Goal: Leave review/rating: Leave review/rating

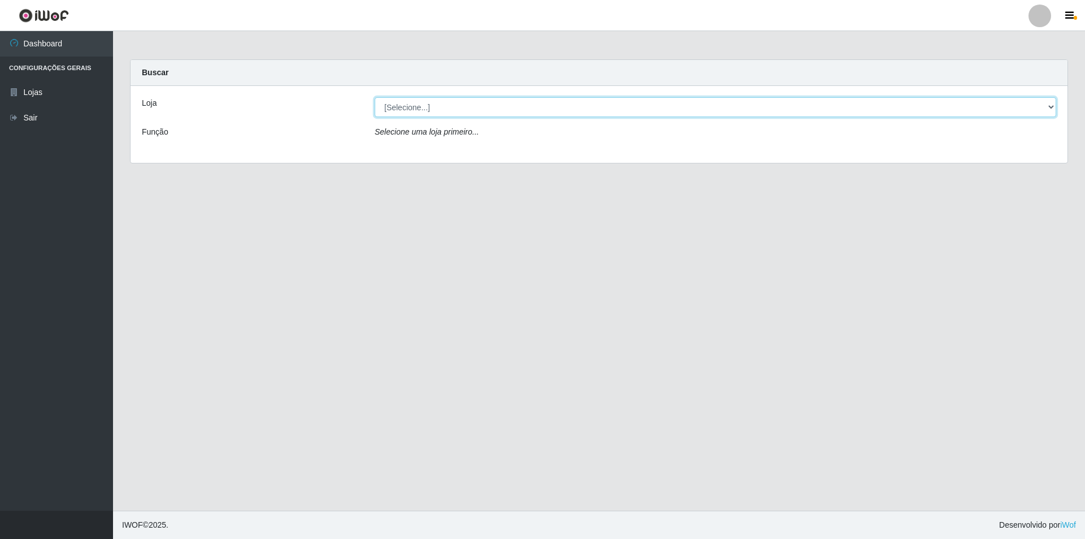
click at [443, 99] on select "[Selecione...] Atacado Vem - [STREET_ADDRESS]" at bounding box center [716, 107] width 682 height 20
select select "449"
click at [375, 97] on select "[Selecione...] Atacado Vem - [STREET_ADDRESS]" at bounding box center [716, 107] width 682 height 20
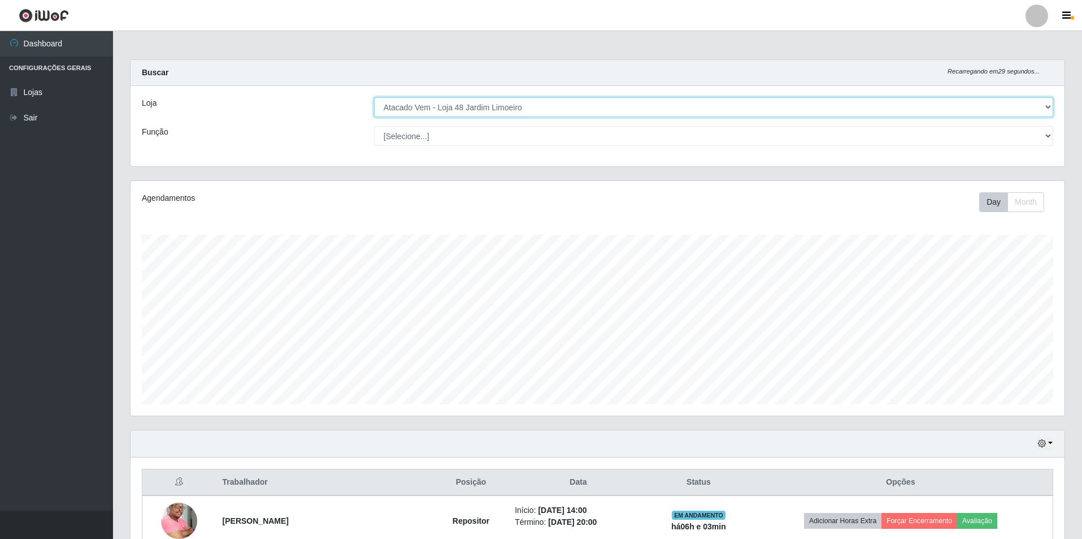
scroll to position [262, 0]
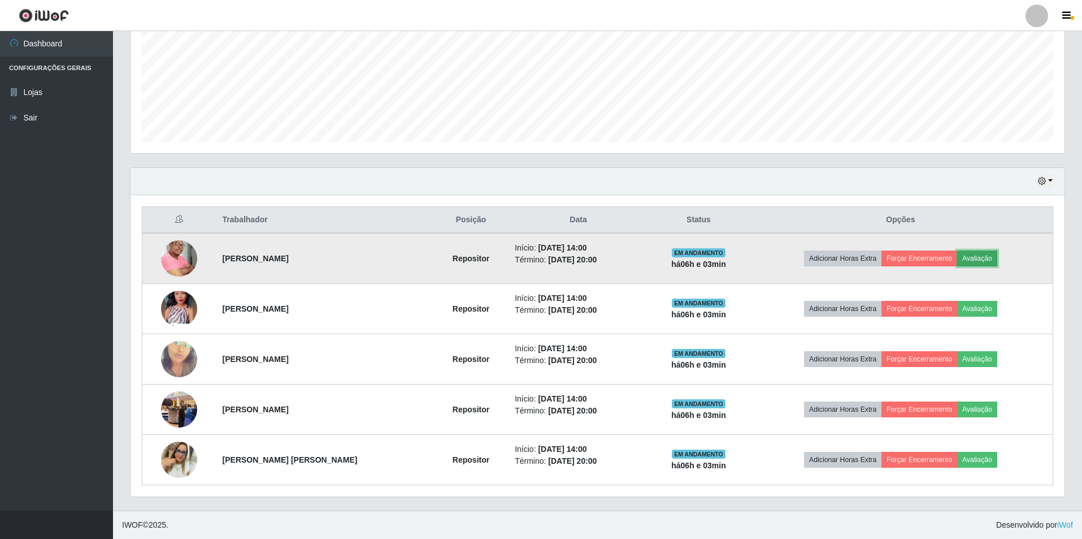
click at [974, 261] on button "Avaliação" at bounding box center [977, 258] width 40 height 16
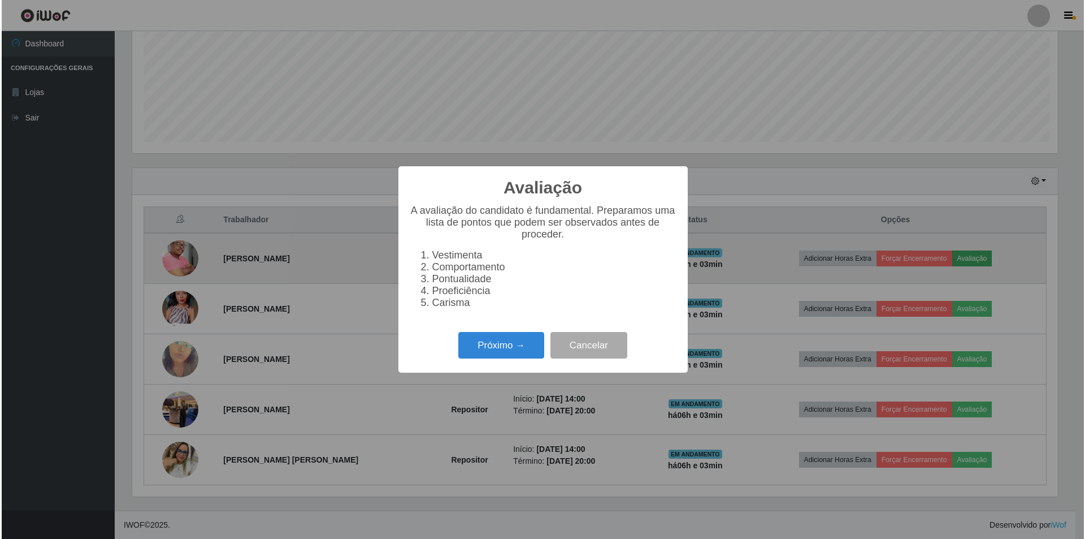
scroll to position [235, 929]
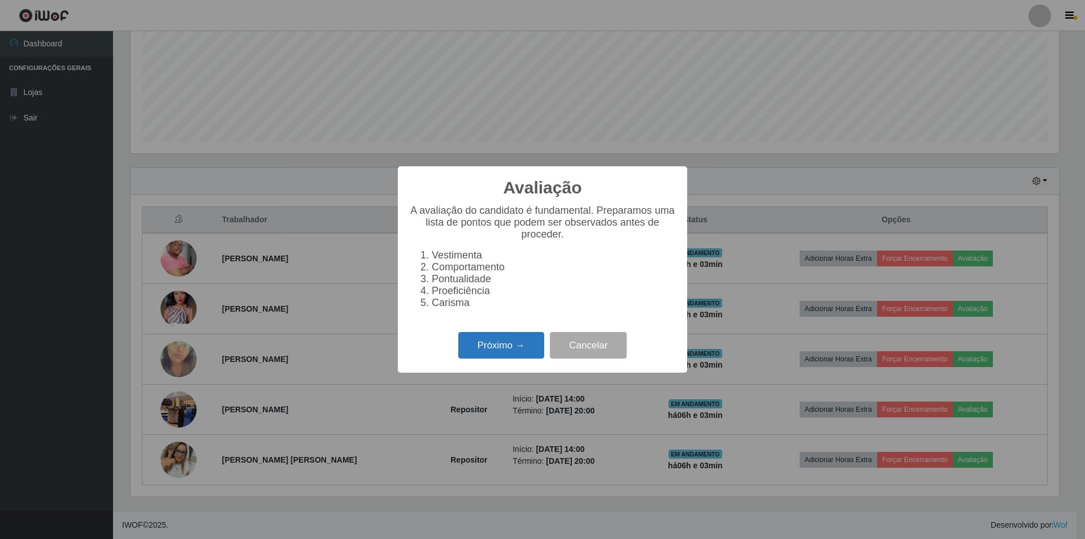
click at [489, 354] on button "Próximo →" at bounding box center [501, 345] width 86 height 27
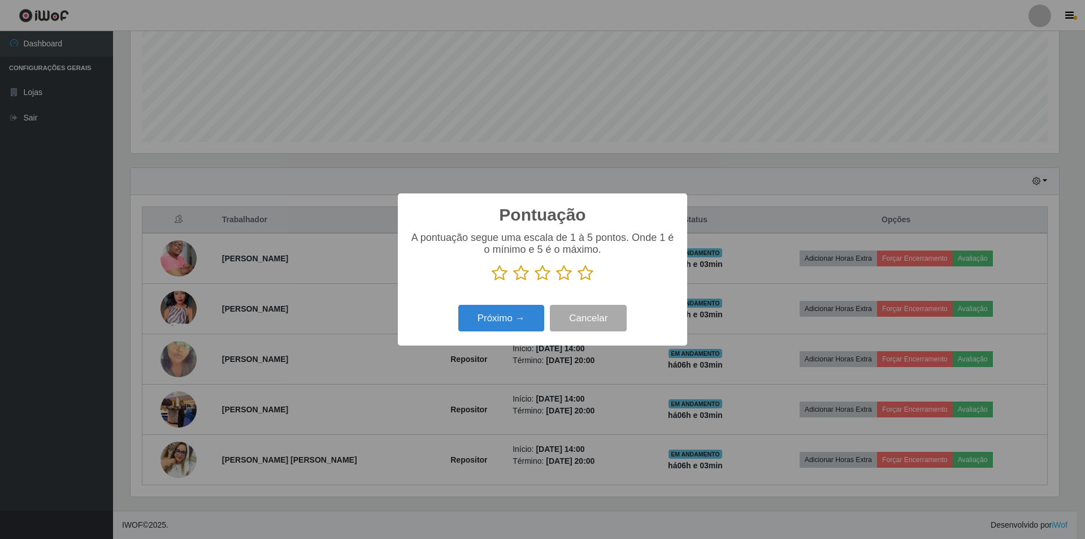
click at [542, 272] on icon at bounding box center [543, 272] width 16 height 17
click at [535, 281] on input "radio" at bounding box center [535, 281] width 0 height 0
click at [513, 326] on button "Próximo →" at bounding box center [501, 318] width 86 height 27
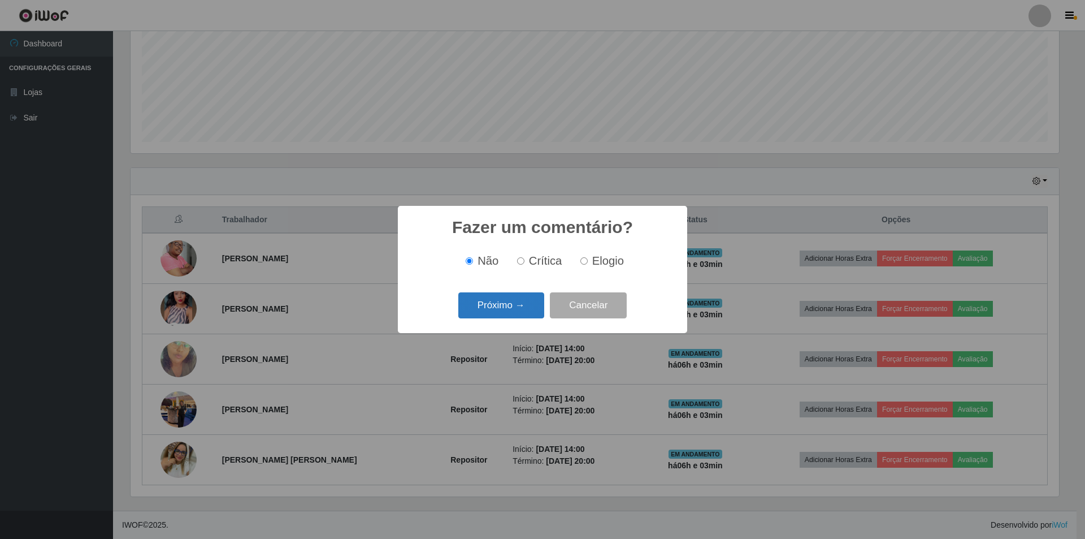
click at [490, 306] on button "Próximo →" at bounding box center [501, 305] width 86 height 27
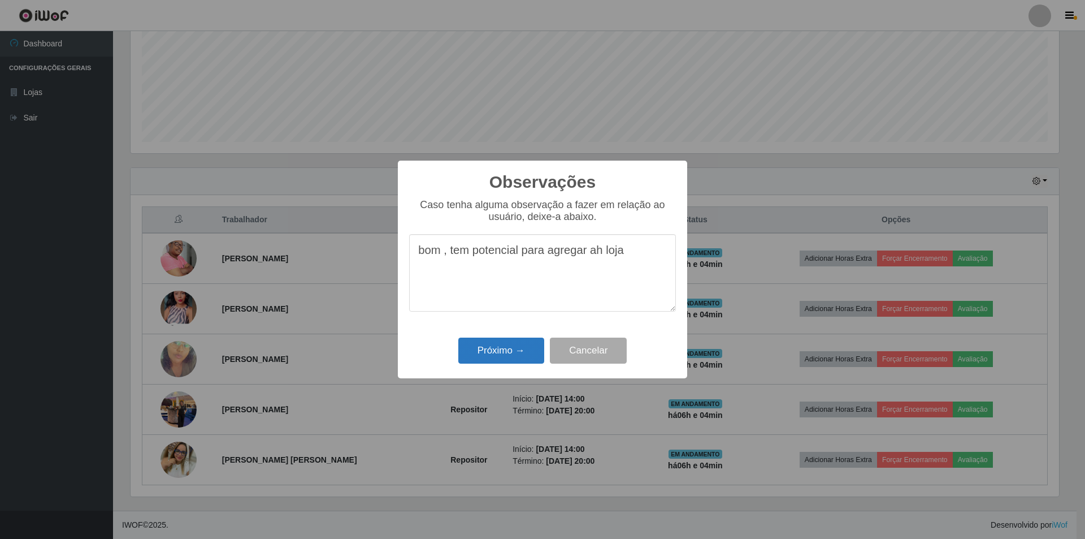
type textarea "bom , tem potencial para agregar ah loja"
click at [509, 350] on button "Próximo →" at bounding box center [501, 350] width 86 height 27
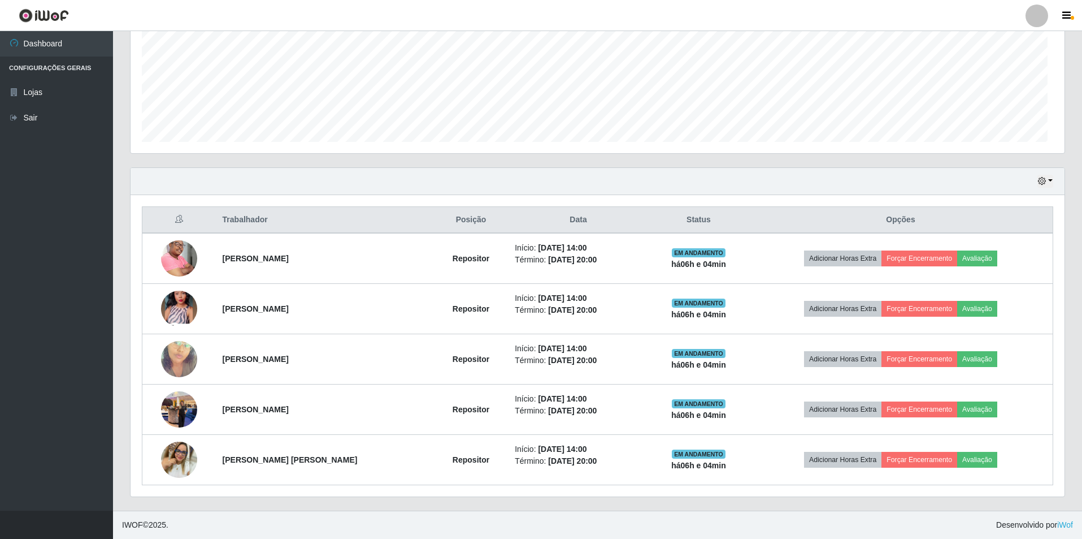
scroll to position [235, 934]
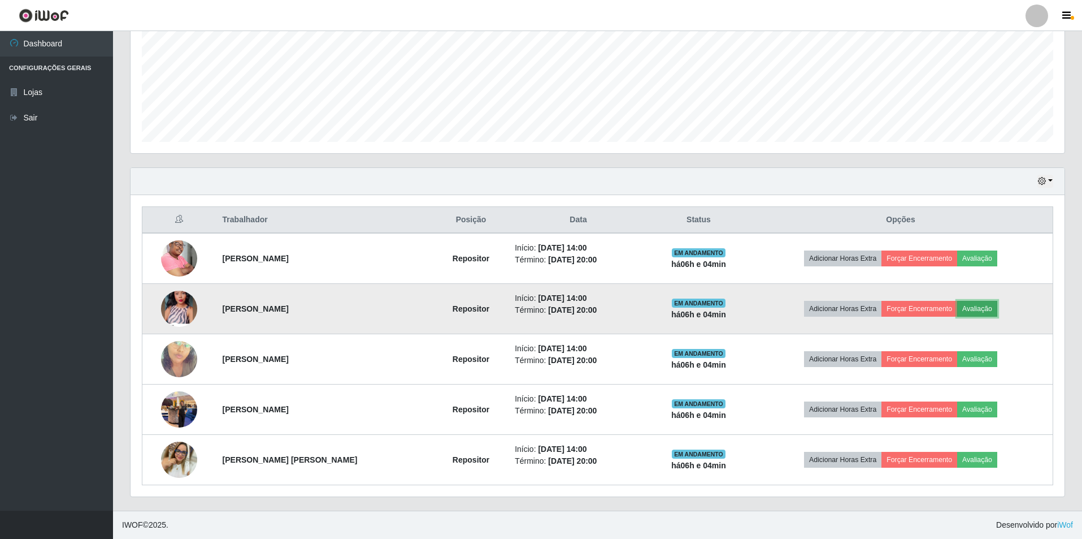
click at [979, 310] on button "Avaliação" at bounding box center [977, 309] width 40 height 16
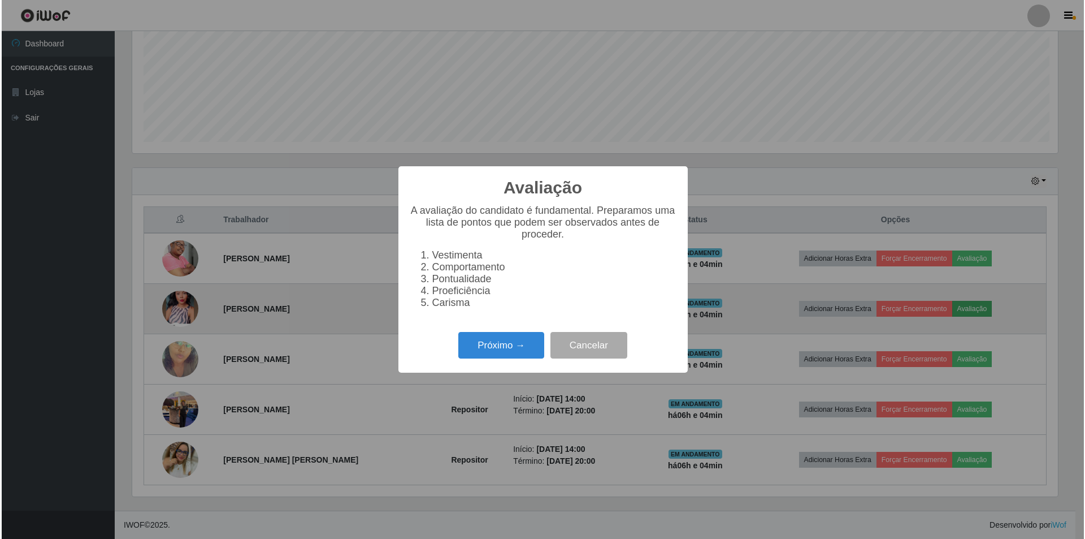
scroll to position [235, 929]
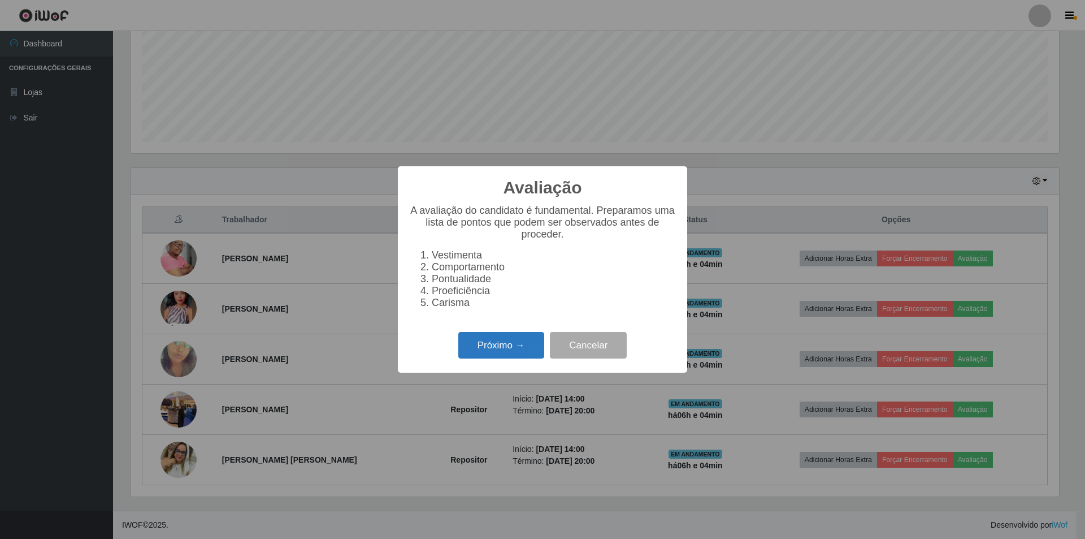
click at [475, 350] on button "Próximo →" at bounding box center [501, 345] width 86 height 27
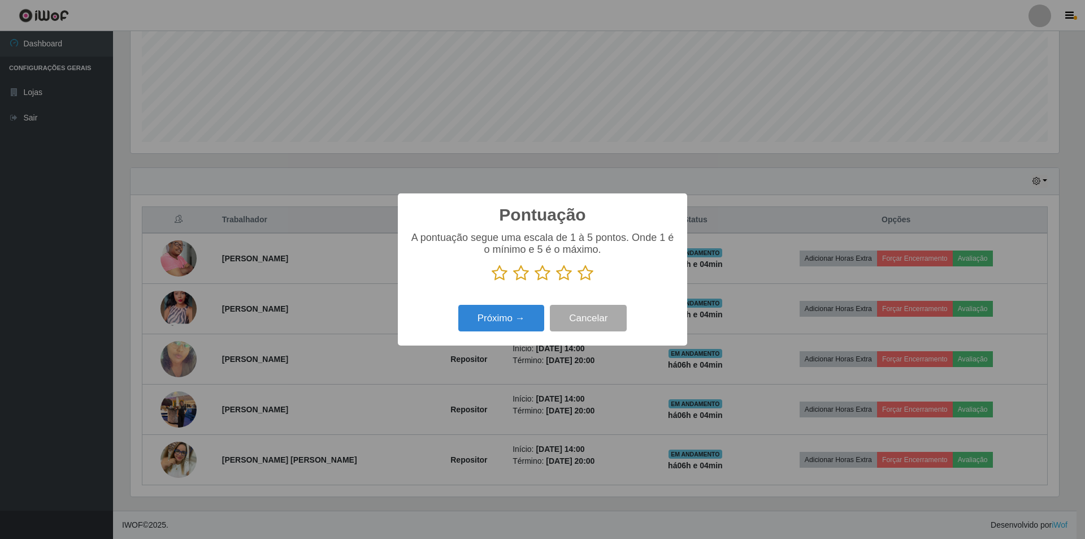
click at [541, 271] on icon at bounding box center [543, 272] width 16 height 17
click at [535, 281] on input "radio" at bounding box center [535, 281] width 0 height 0
click at [517, 313] on button "Próximo →" at bounding box center [501, 318] width 86 height 27
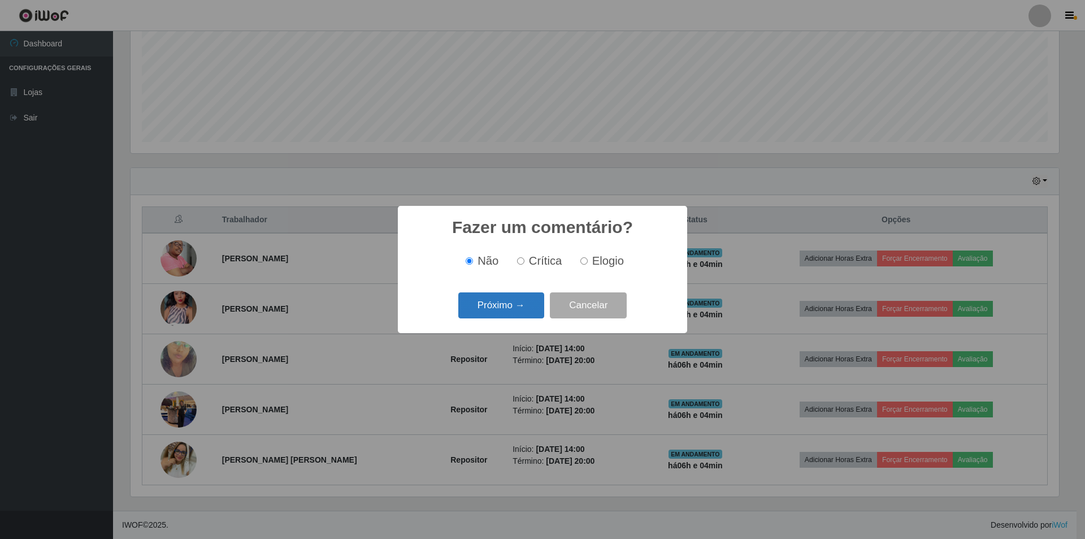
click at [485, 298] on button "Próximo →" at bounding box center [501, 305] width 86 height 27
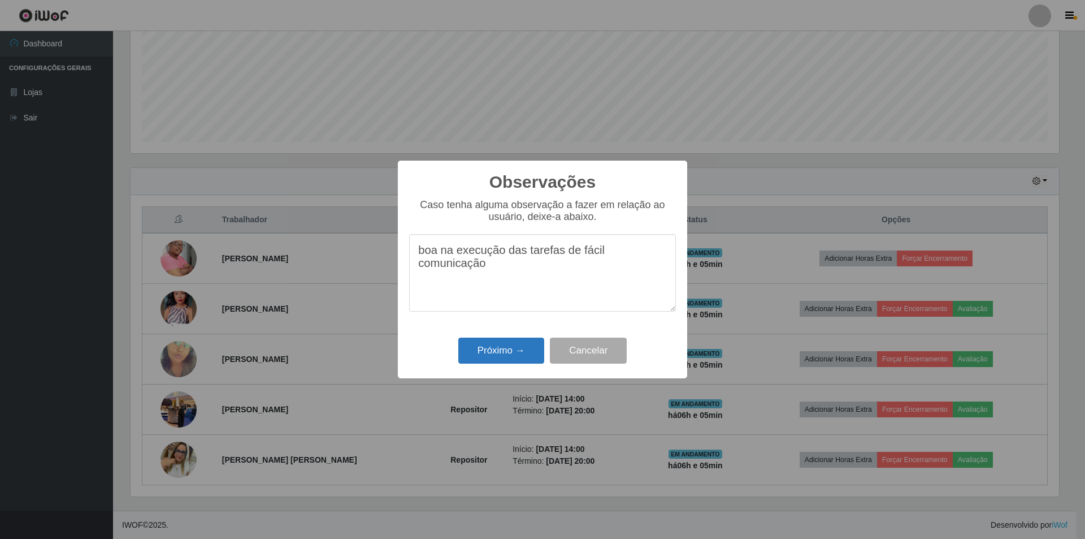
type textarea "boa na execução das tarefas de fácil comunicação"
click at [502, 353] on button "Próximo →" at bounding box center [501, 350] width 86 height 27
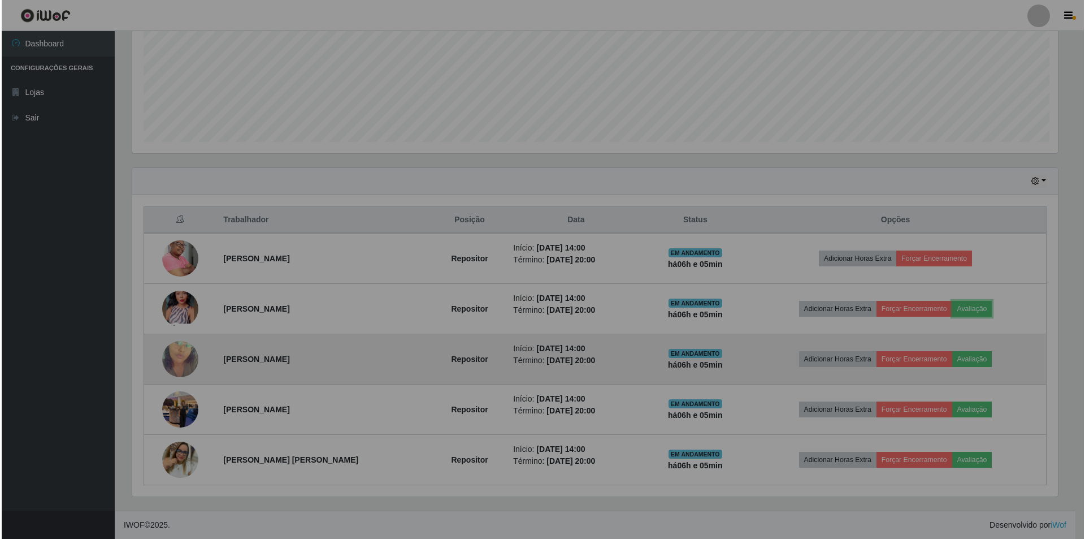
scroll to position [235, 934]
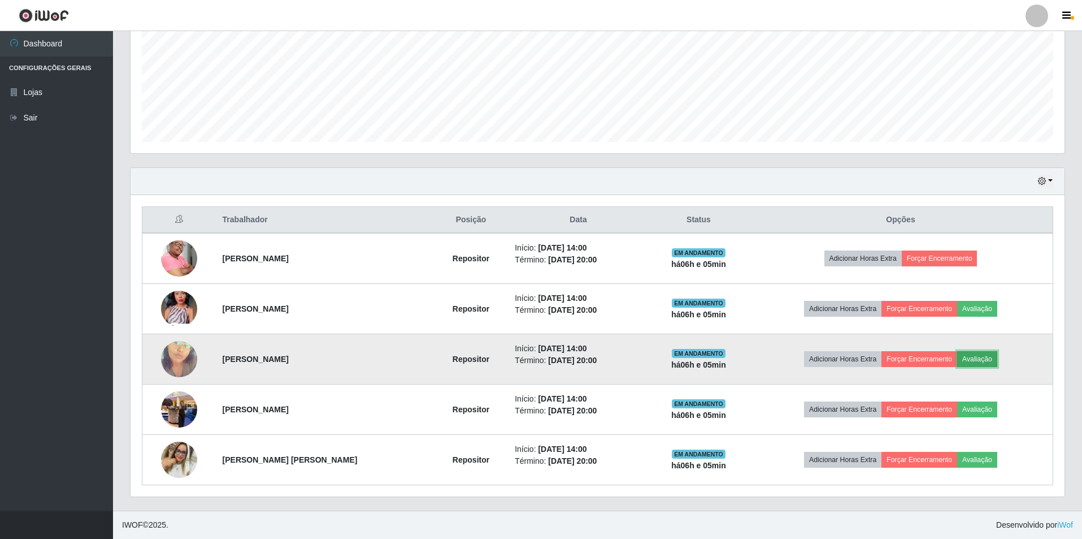
click at [994, 354] on button "Avaliação" at bounding box center [977, 359] width 40 height 16
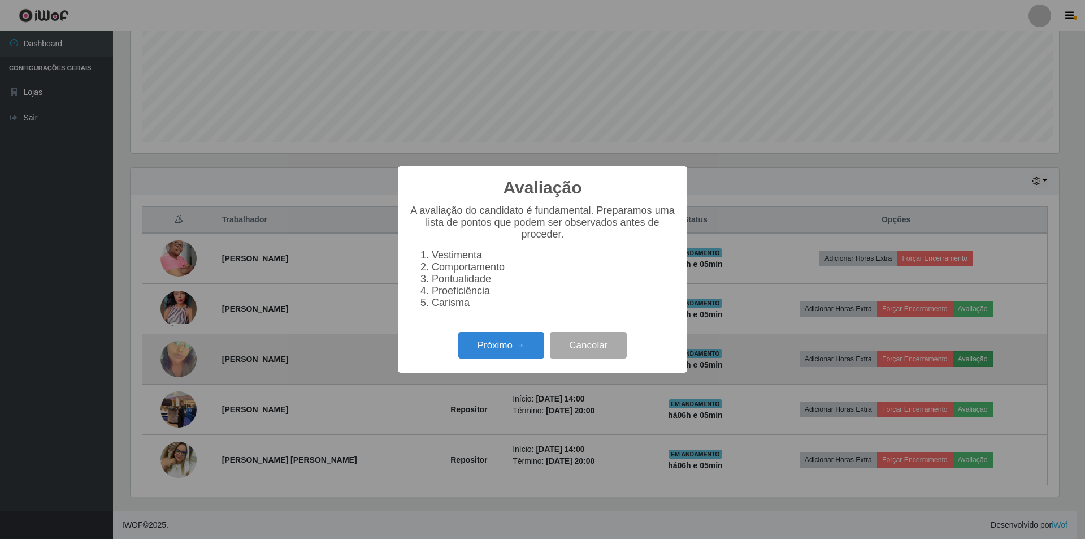
scroll to position [235, 929]
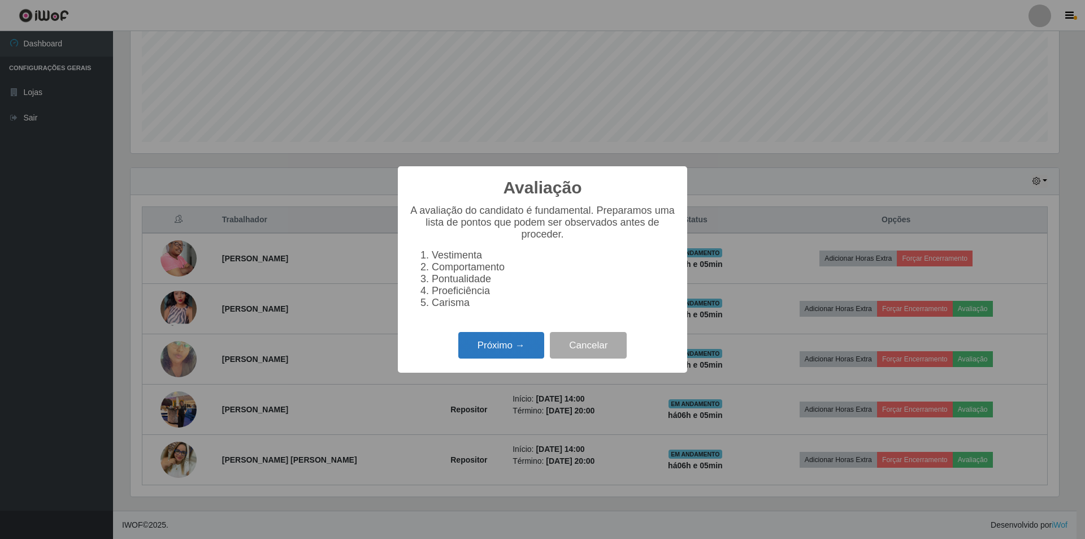
click at [505, 345] on button "Próximo →" at bounding box center [501, 345] width 86 height 27
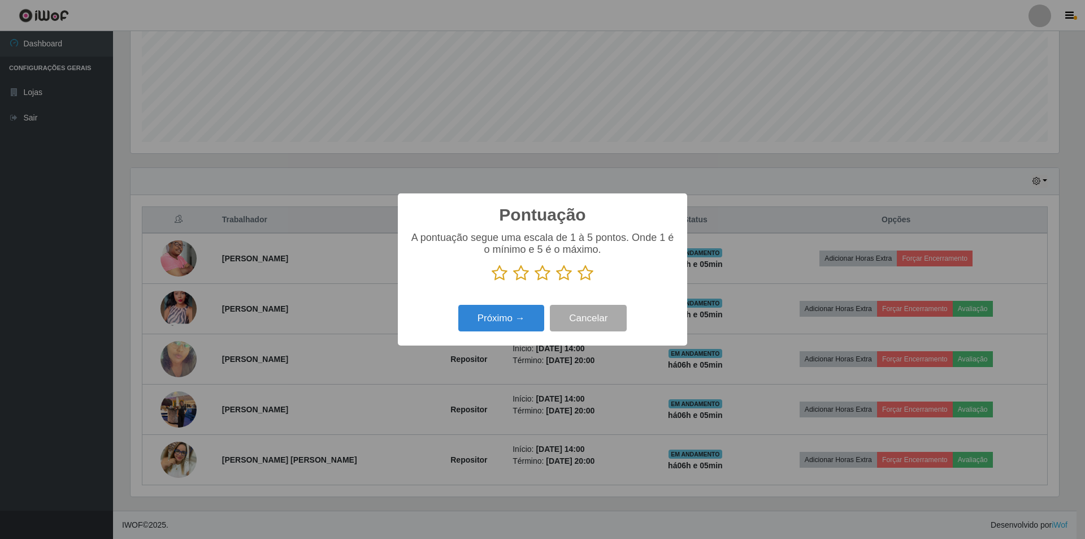
click at [560, 274] on icon at bounding box center [564, 272] width 16 height 17
click at [556, 281] on input "radio" at bounding box center [556, 281] width 0 height 0
click at [501, 323] on button "Próximo →" at bounding box center [501, 318] width 86 height 27
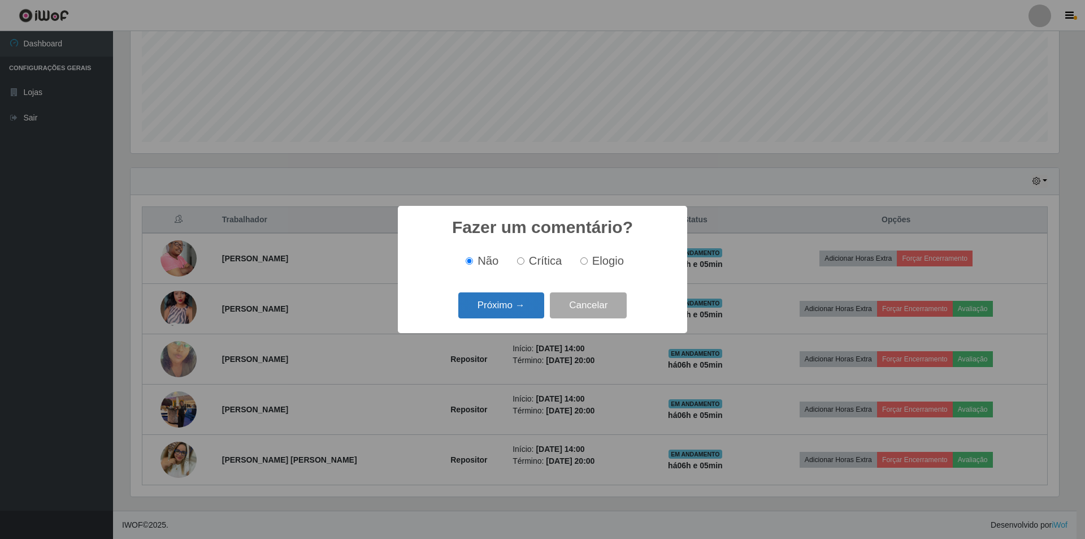
click at [504, 301] on button "Próximo →" at bounding box center [501, 305] width 86 height 27
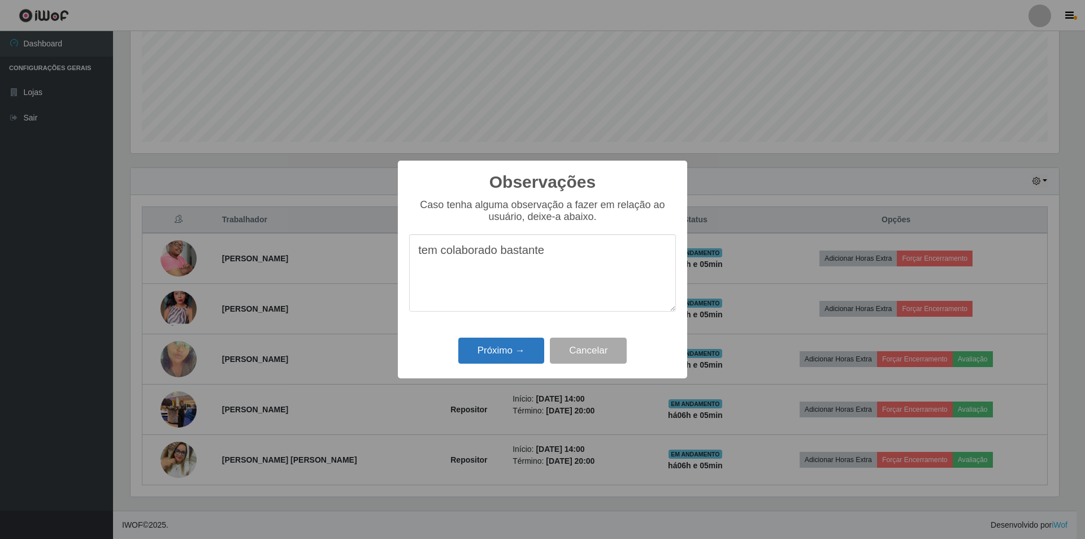
type textarea "tem colaborado bastante"
click at [495, 349] on button "Próximo →" at bounding box center [501, 350] width 86 height 27
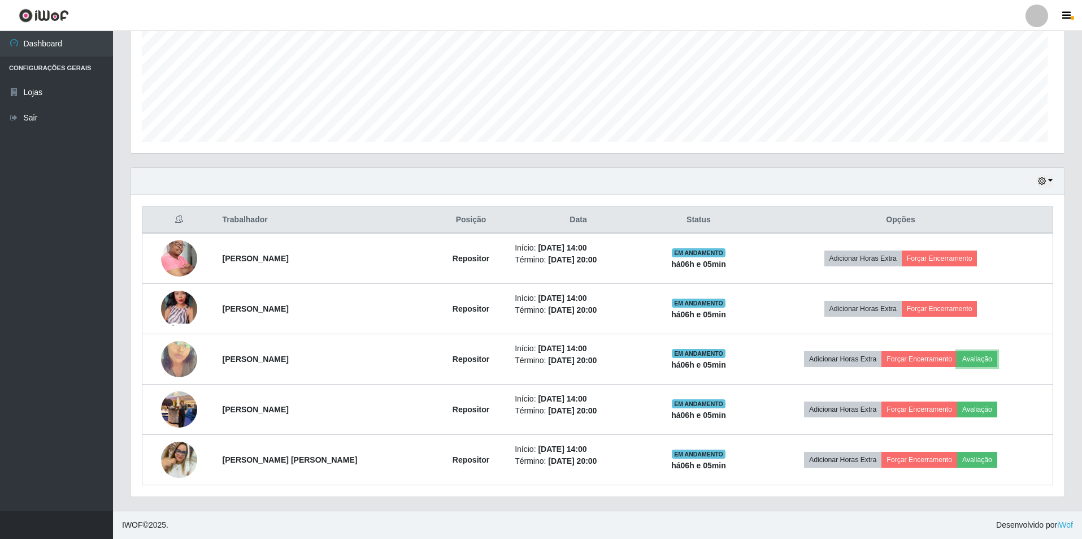
scroll to position [235, 934]
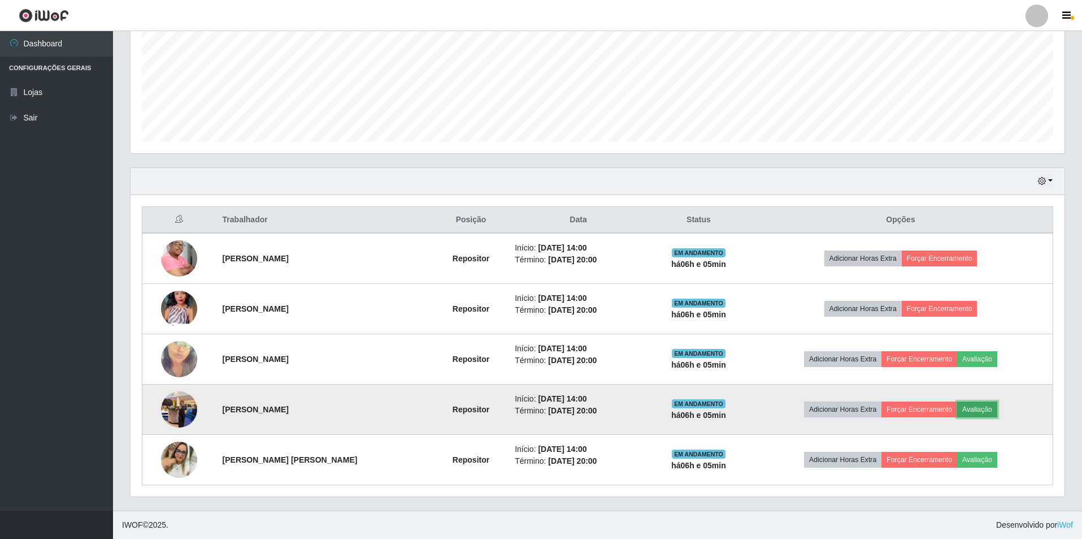
click at [973, 410] on button "Avaliação" at bounding box center [977, 409] width 40 height 16
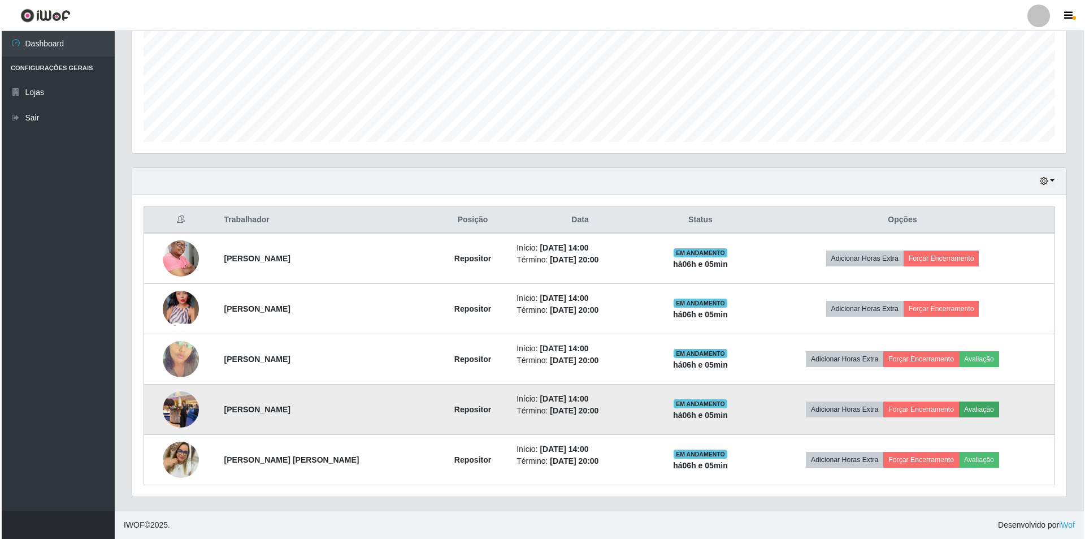
scroll to position [235, 929]
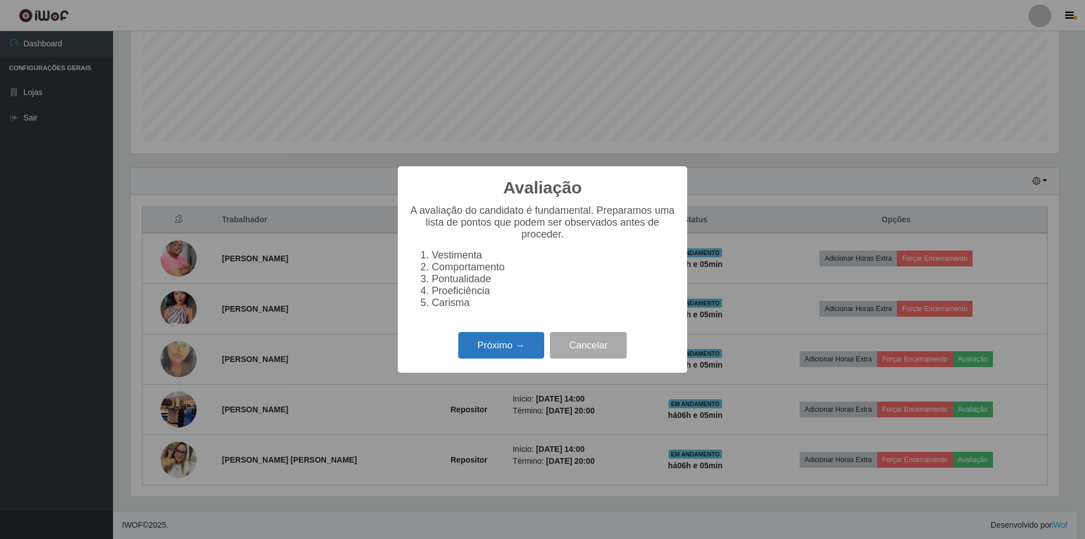
click at [496, 344] on button "Próximo →" at bounding box center [501, 345] width 86 height 27
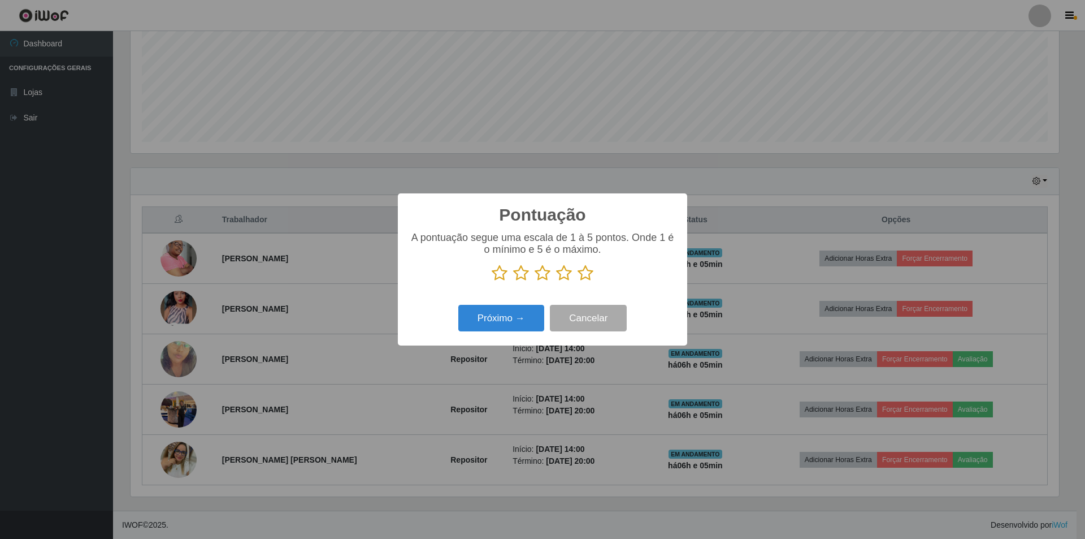
click at [565, 274] on icon at bounding box center [564, 272] width 16 height 17
click at [556, 281] on input "radio" at bounding box center [556, 281] width 0 height 0
click at [500, 313] on button "Próximo →" at bounding box center [501, 318] width 86 height 27
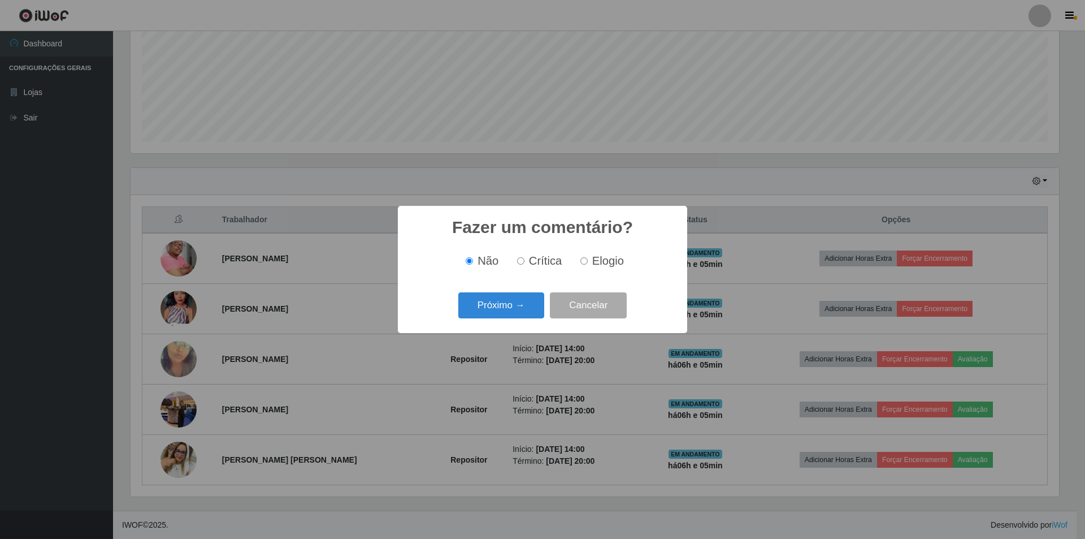
click at [500, 313] on button "Próximo →" at bounding box center [501, 305] width 86 height 27
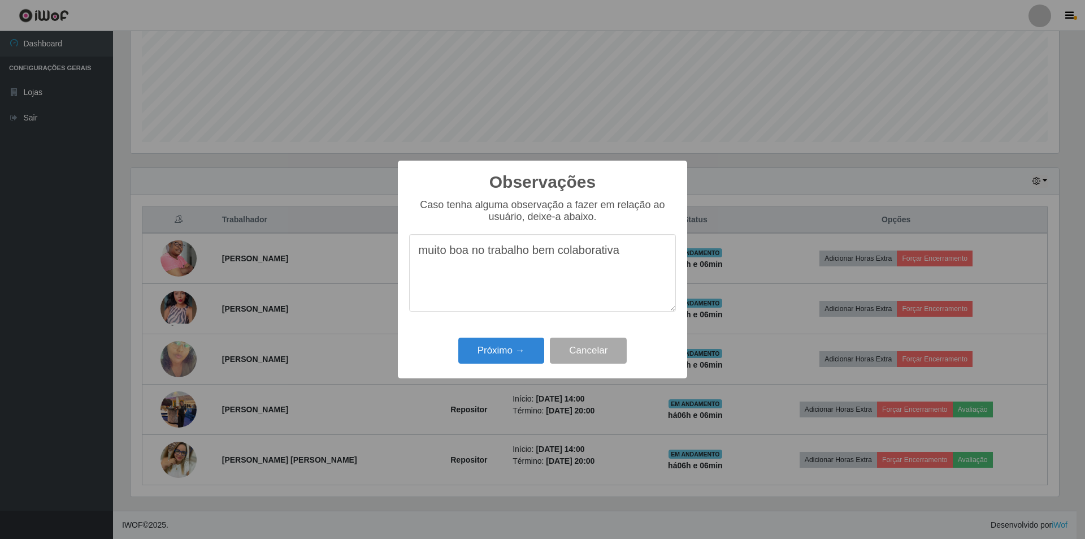
click at [625, 258] on textarea "muito boa no trabalho bem colaborativa" at bounding box center [542, 272] width 267 height 77
type textarea "muito boa no trabalho bem colaborativa"
click at [495, 353] on button "Próximo →" at bounding box center [501, 350] width 86 height 27
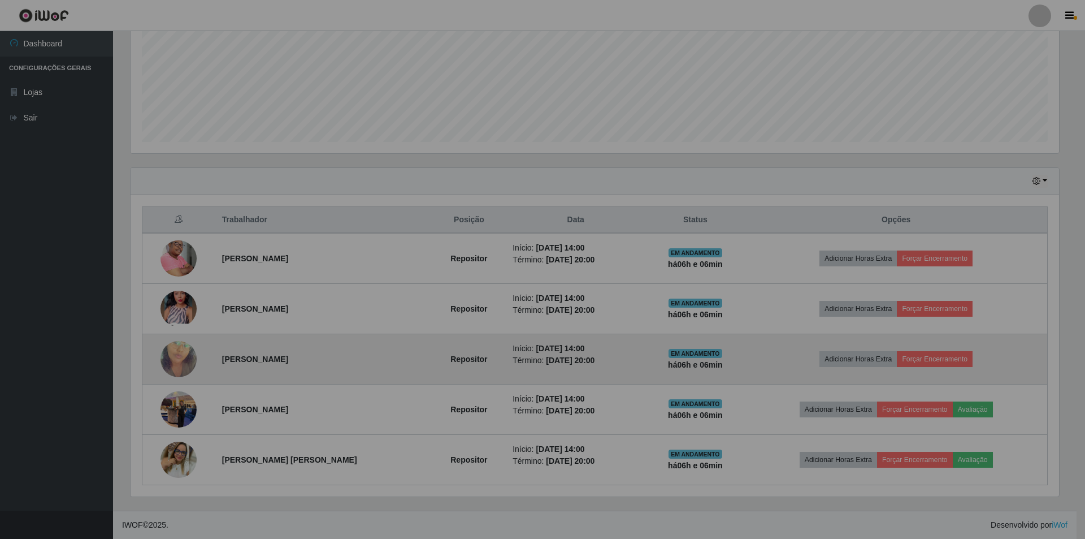
scroll to position [235, 934]
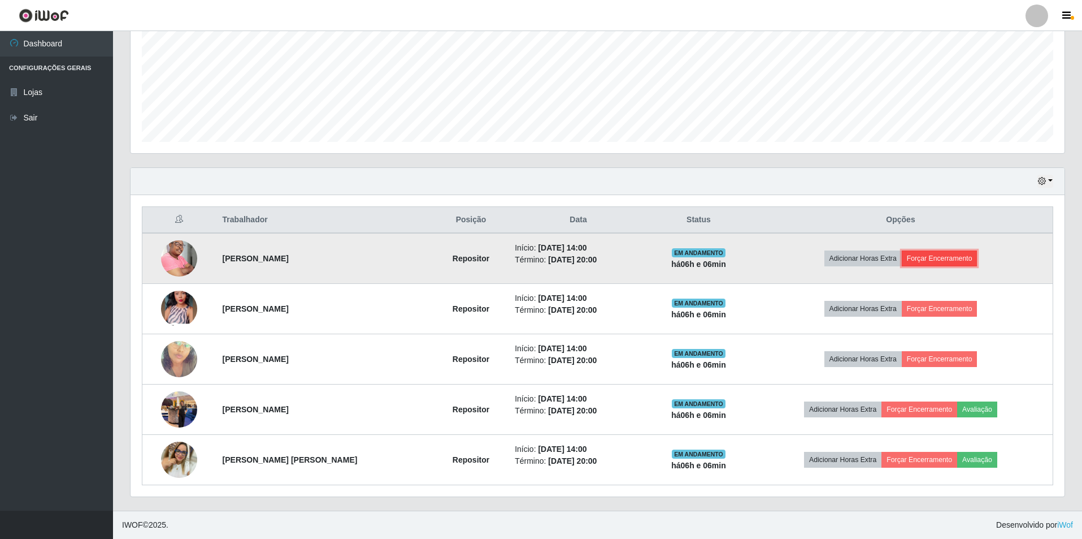
click at [949, 257] on button "Forçar Encerramento" at bounding box center [940, 258] width 76 height 16
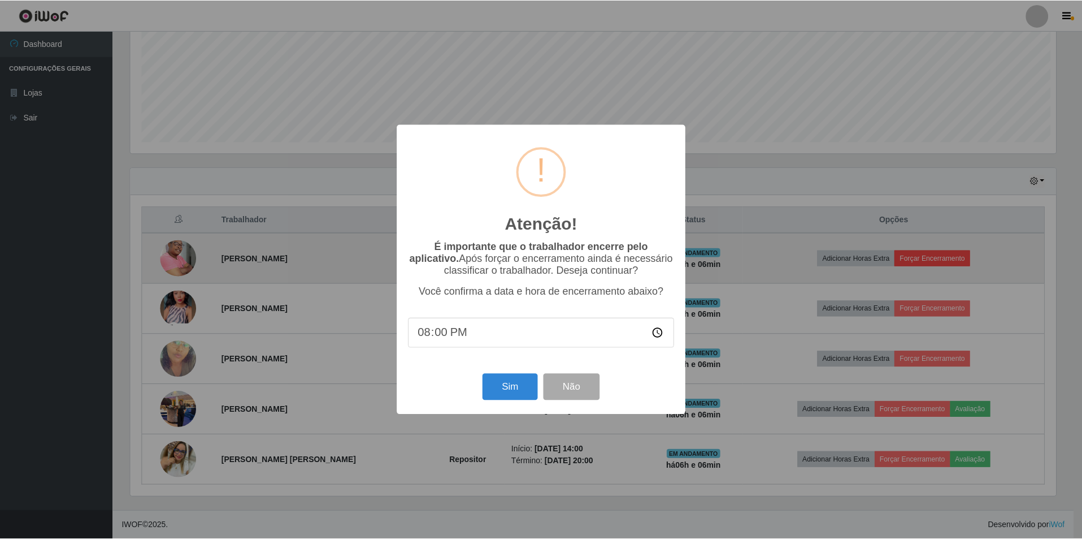
scroll to position [235, 929]
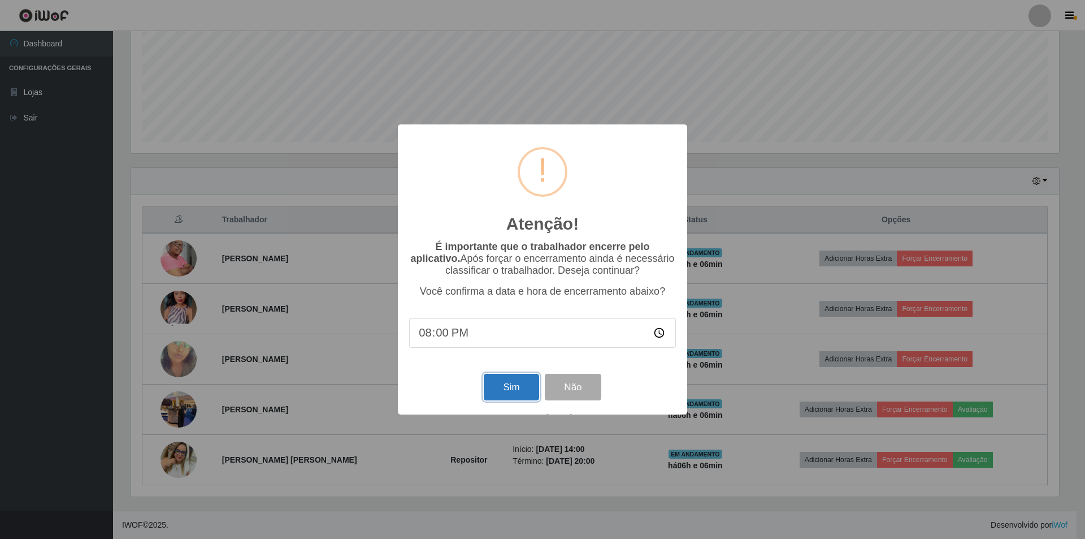
click at [493, 388] on button "Sim" at bounding box center [511, 387] width 55 height 27
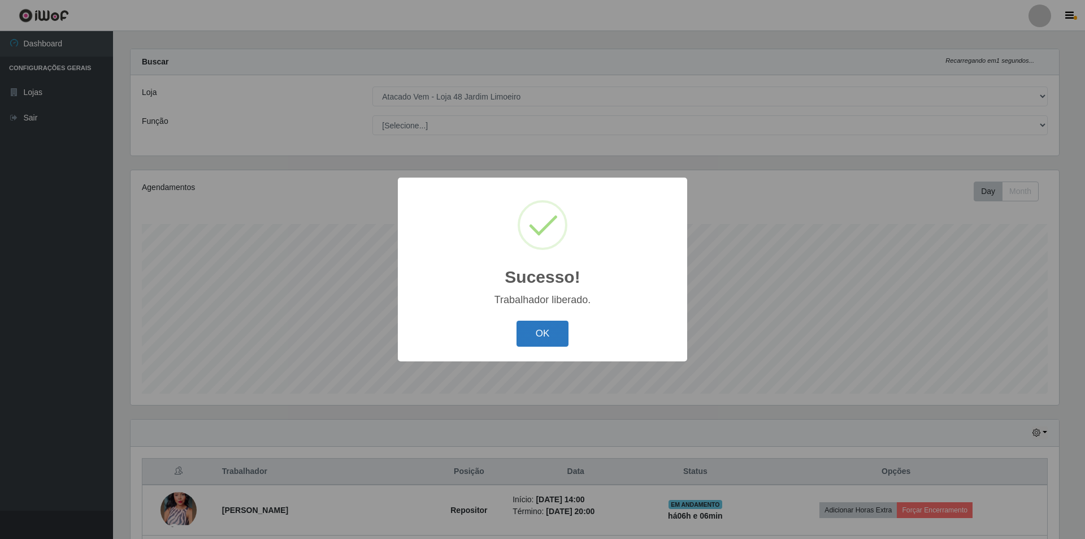
click at [528, 332] on button "OK" at bounding box center [543, 333] width 53 height 27
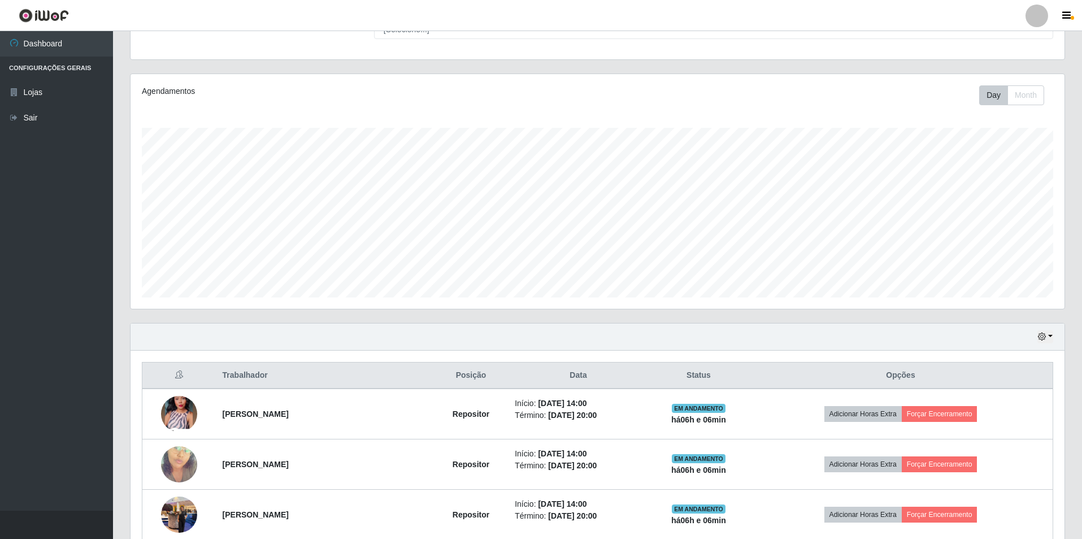
scroll to position [212, 0]
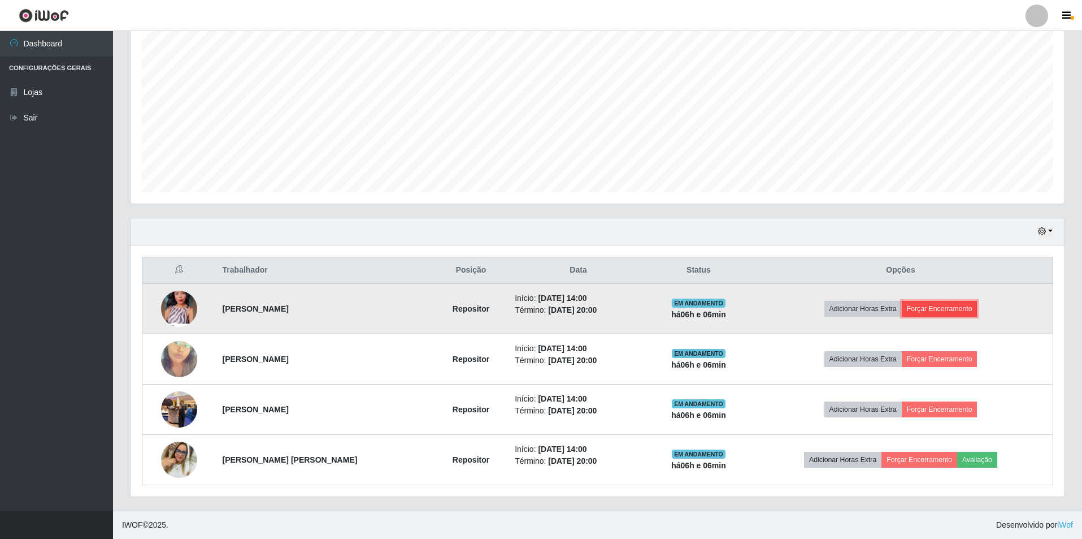
click at [941, 306] on button "Forçar Encerramento" at bounding box center [940, 309] width 76 height 16
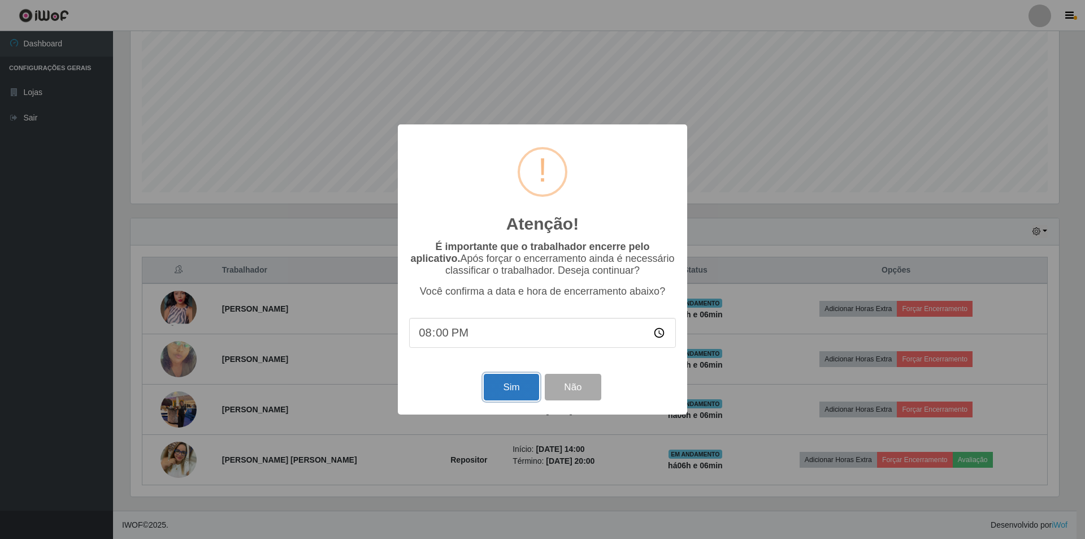
click at [502, 385] on button "Sim" at bounding box center [511, 387] width 55 height 27
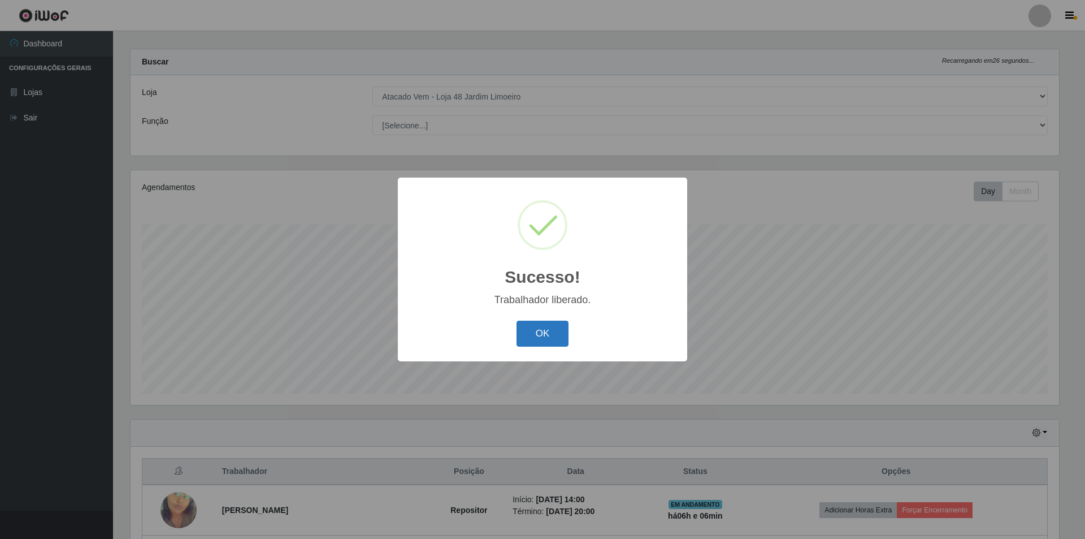
click at [552, 341] on button "OK" at bounding box center [543, 333] width 53 height 27
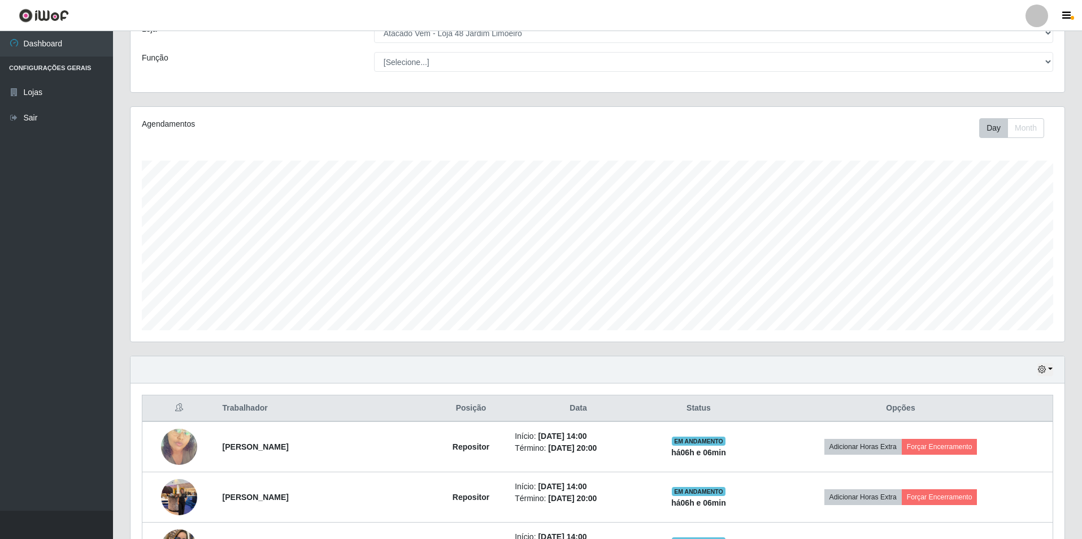
scroll to position [162, 0]
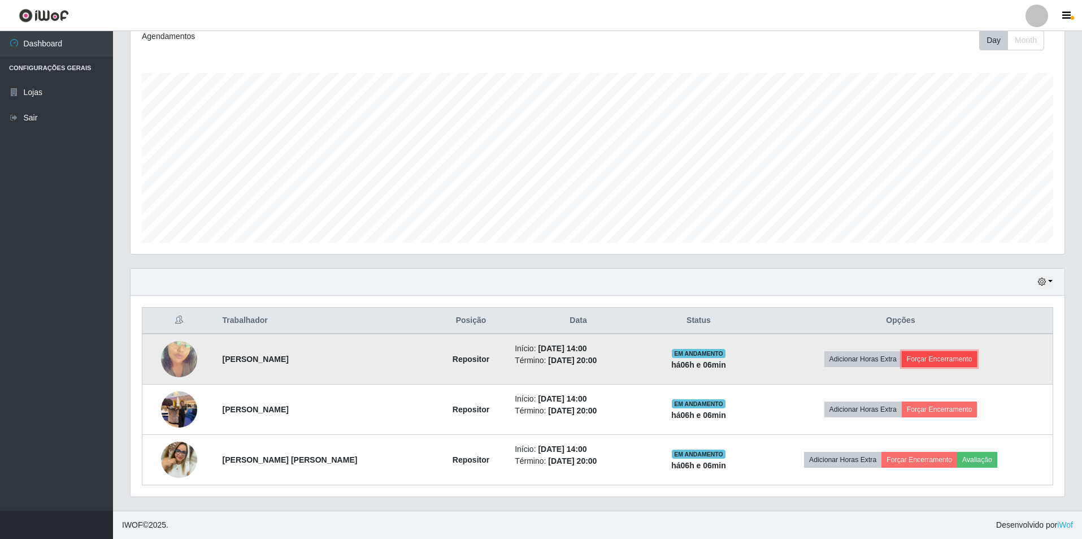
click at [945, 362] on button "Forçar Encerramento" at bounding box center [940, 359] width 76 height 16
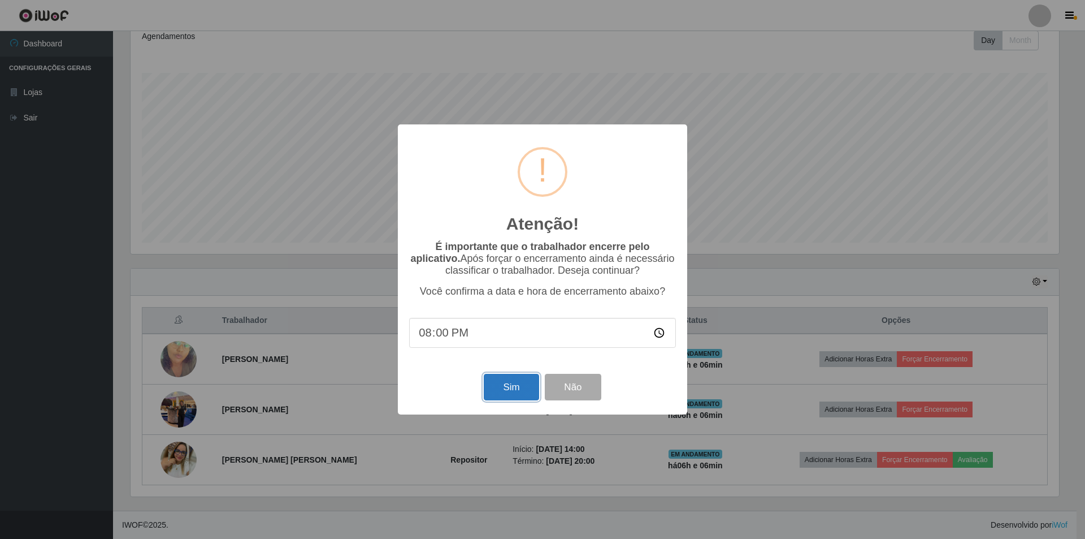
click at [506, 388] on button "Sim" at bounding box center [511, 387] width 55 height 27
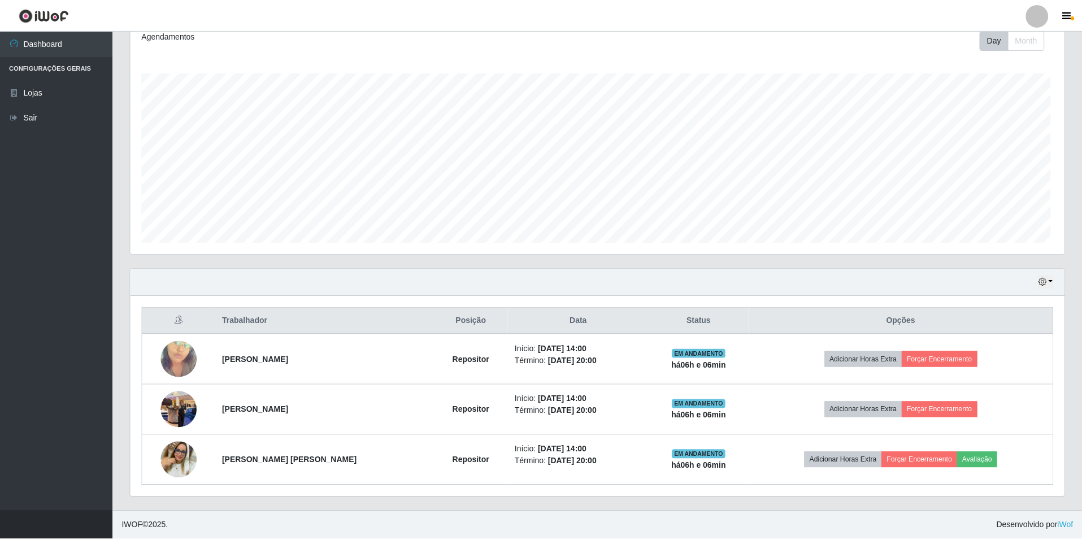
scroll to position [0, 0]
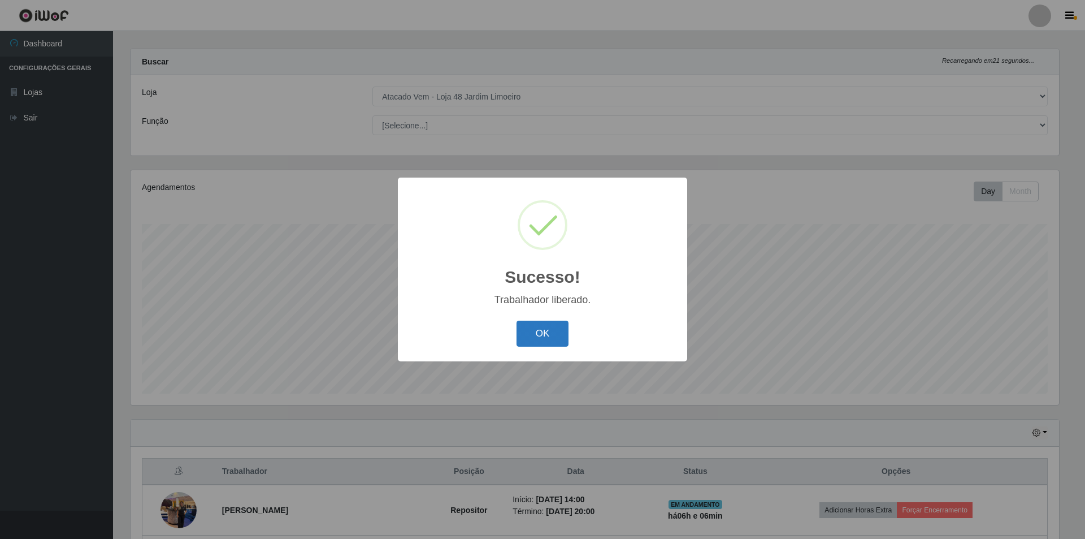
click at [550, 333] on button "OK" at bounding box center [543, 333] width 53 height 27
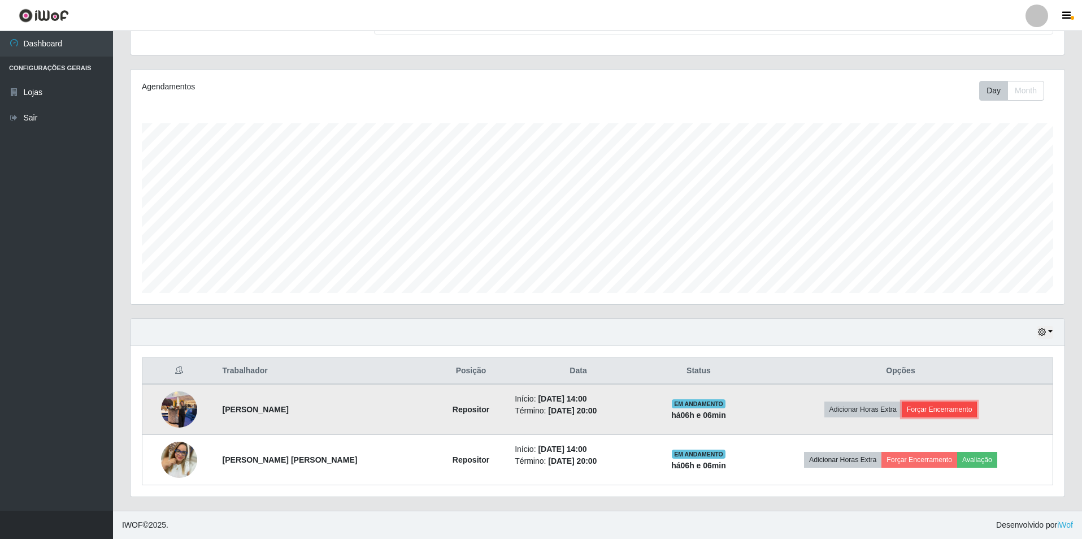
click at [943, 407] on button "Forçar Encerramento" at bounding box center [940, 409] width 76 height 16
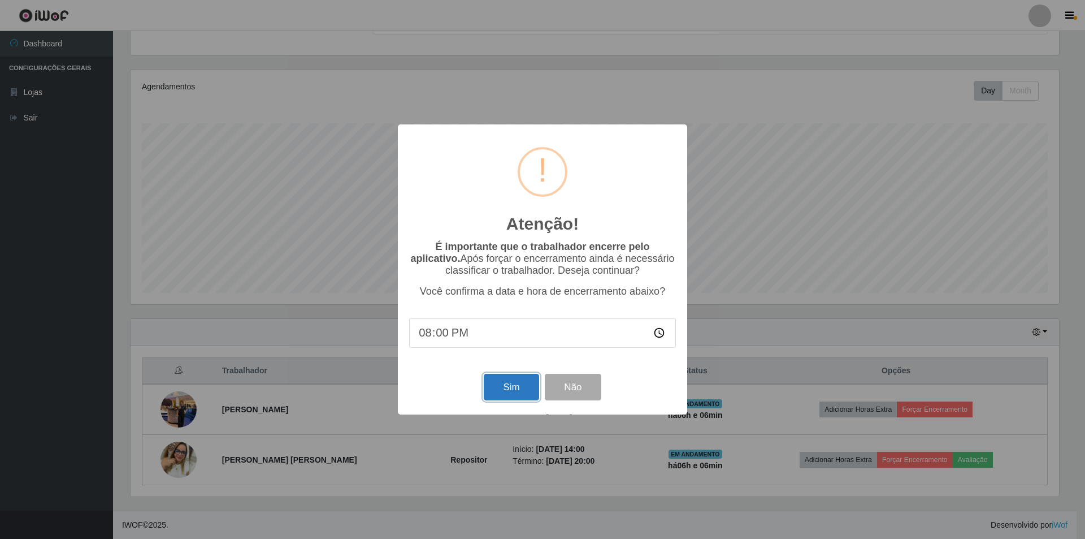
click at [507, 384] on button "Sim" at bounding box center [511, 387] width 55 height 27
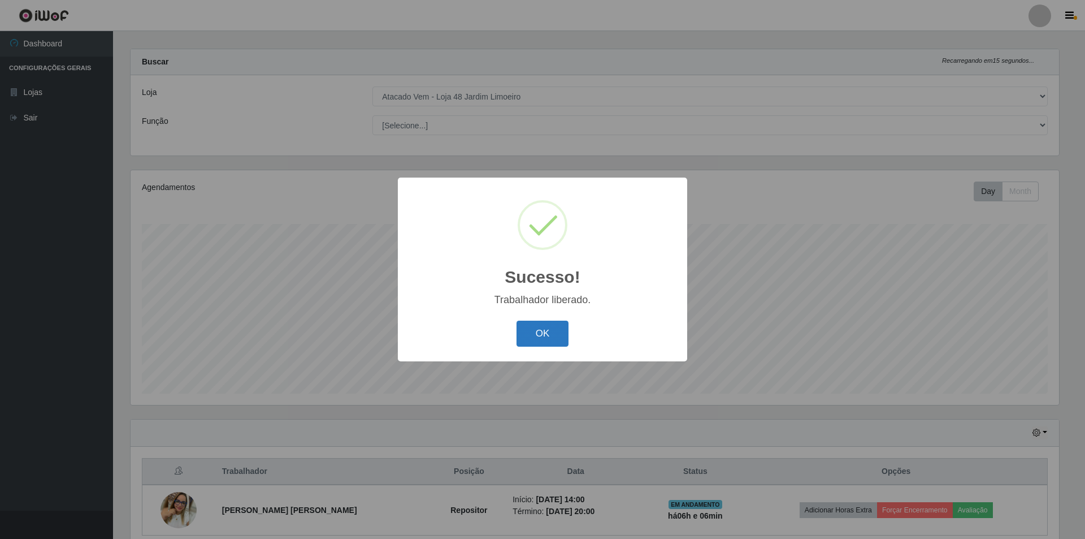
click at [534, 337] on button "OK" at bounding box center [543, 333] width 53 height 27
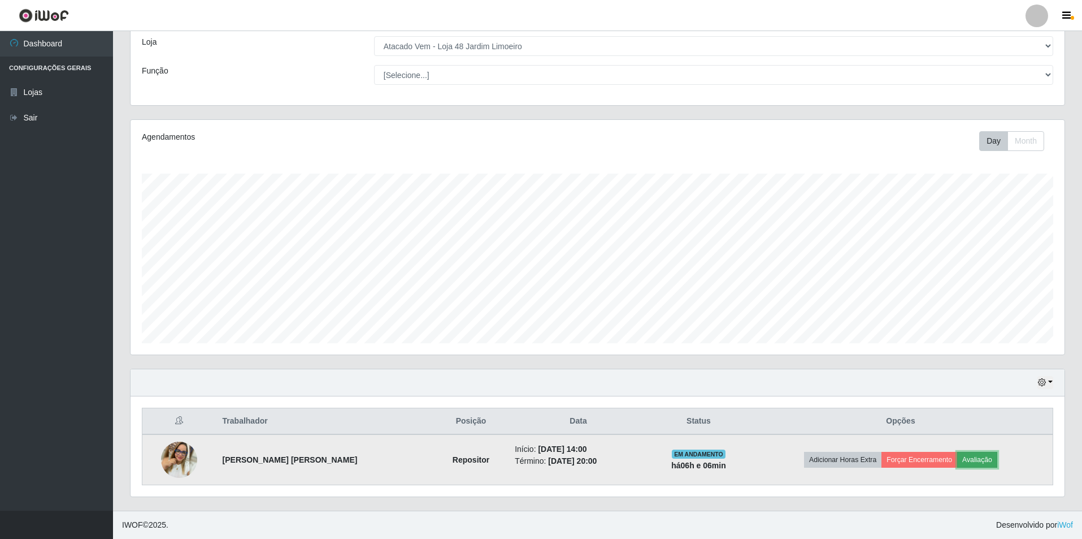
click at [983, 452] on button "Avaliação" at bounding box center [977, 460] width 40 height 16
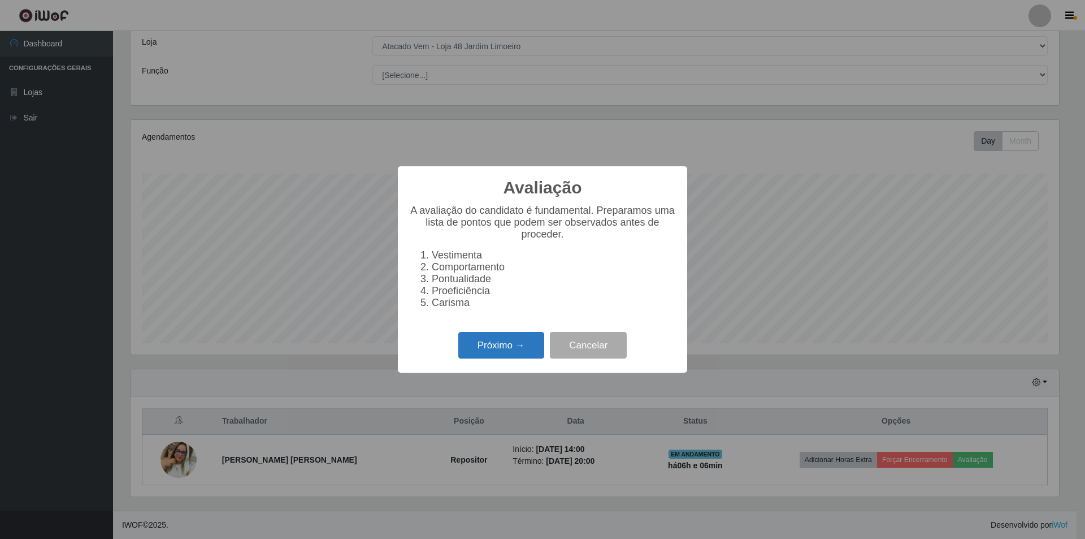
click at [515, 354] on button "Próximo →" at bounding box center [501, 345] width 86 height 27
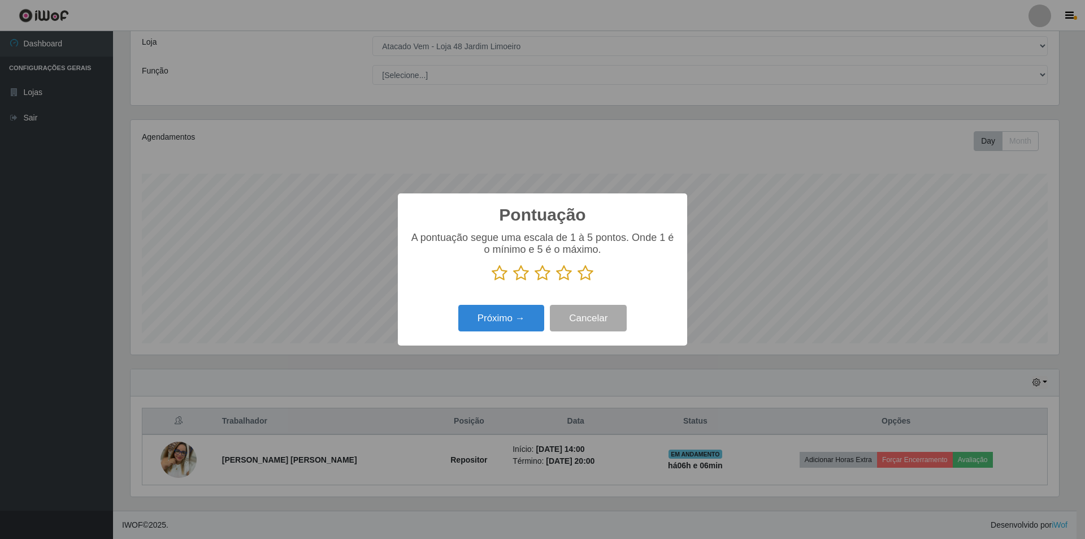
click at [590, 273] on icon at bounding box center [586, 272] width 16 height 17
click at [578, 281] on input "radio" at bounding box center [578, 281] width 0 height 0
click at [507, 313] on button "Próximo →" at bounding box center [501, 318] width 86 height 27
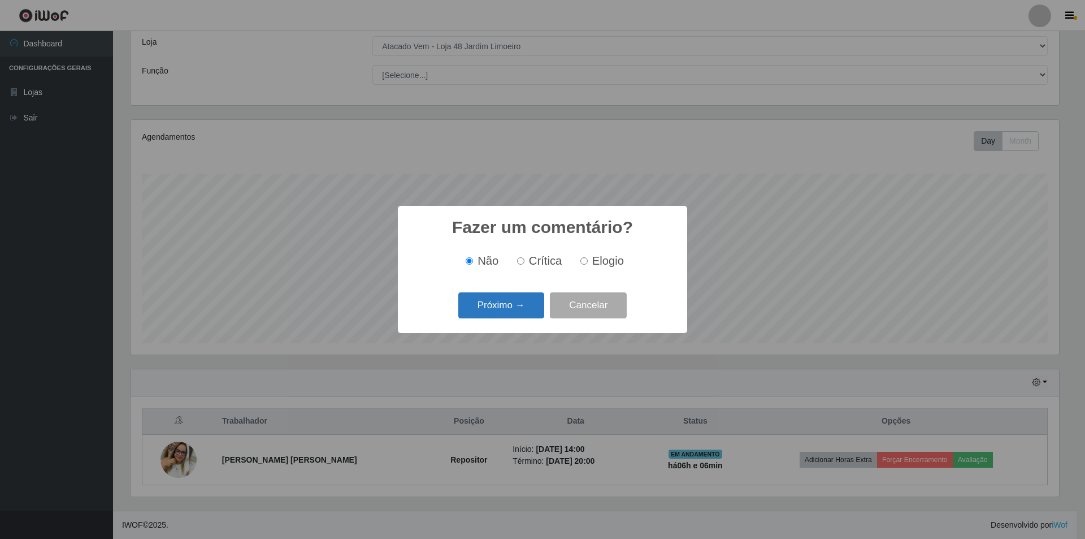
click at [511, 314] on button "Próximo →" at bounding box center [501, 305] width 86 height 27
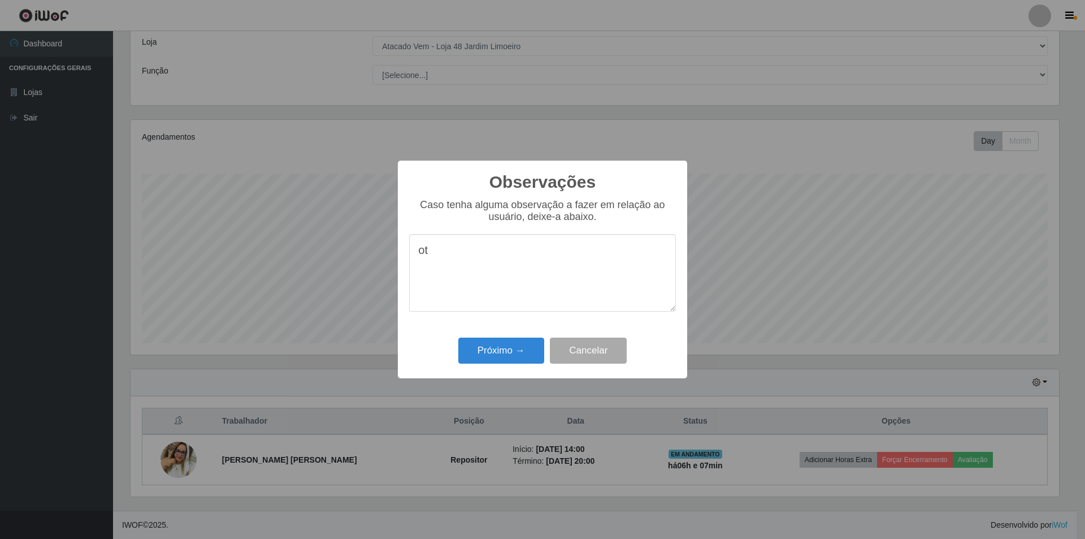
type textarea "o"
click at [603, 347] on button "Cancelar" at bounding box center [588, 350] width 77 height 27
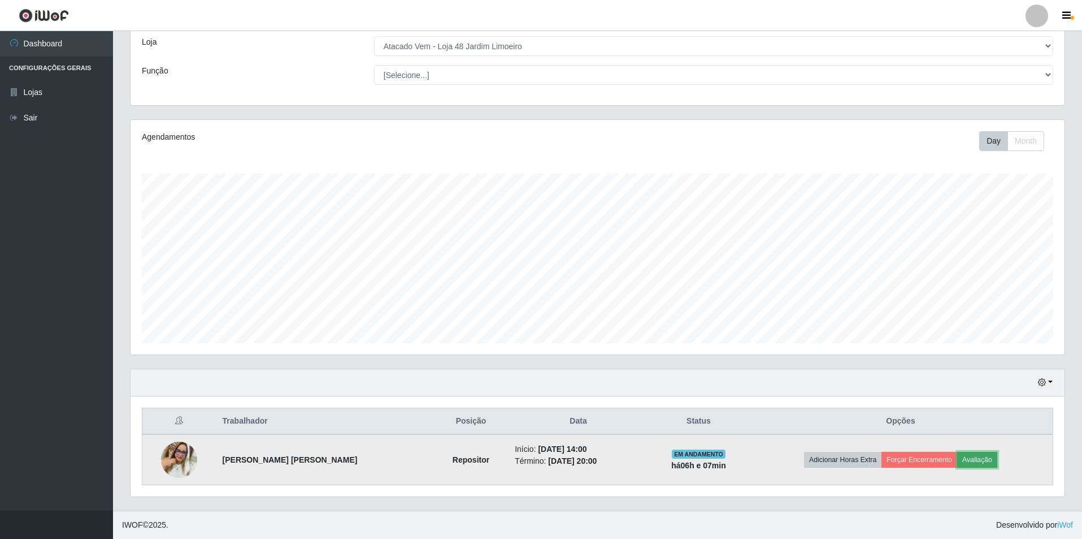
click at [984, 452] on button "Avaliação" at bounding box center [977, 460] width 40 height 16
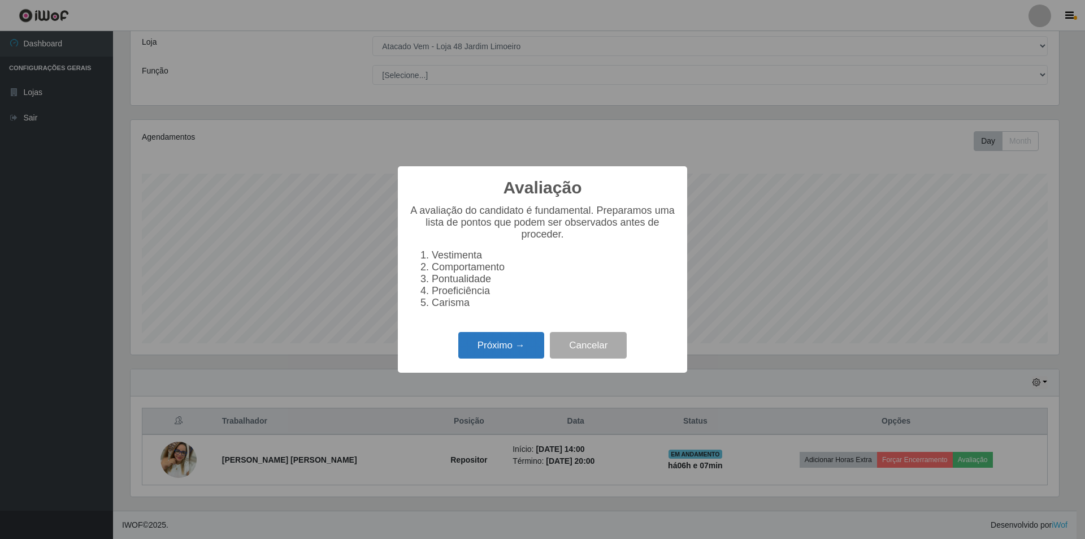
click at [489, 352] on button "Próximo →" at bounding box center [501, 345] width 86 height 27
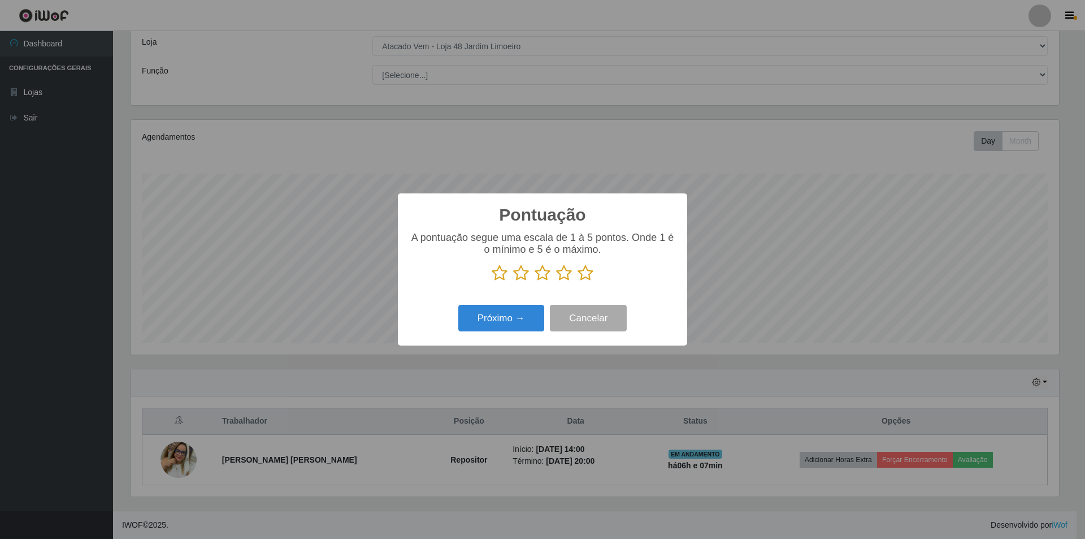
click at [560, 272] on icon at bounding box center [564, 272] width 16 height 17
click at [556, 281] on input "radio" at bounding box center [556, 281] width 0 height 0
click at [499, 318] on button "Próximo →" at bounding box center [501, 318] width 86 height 27
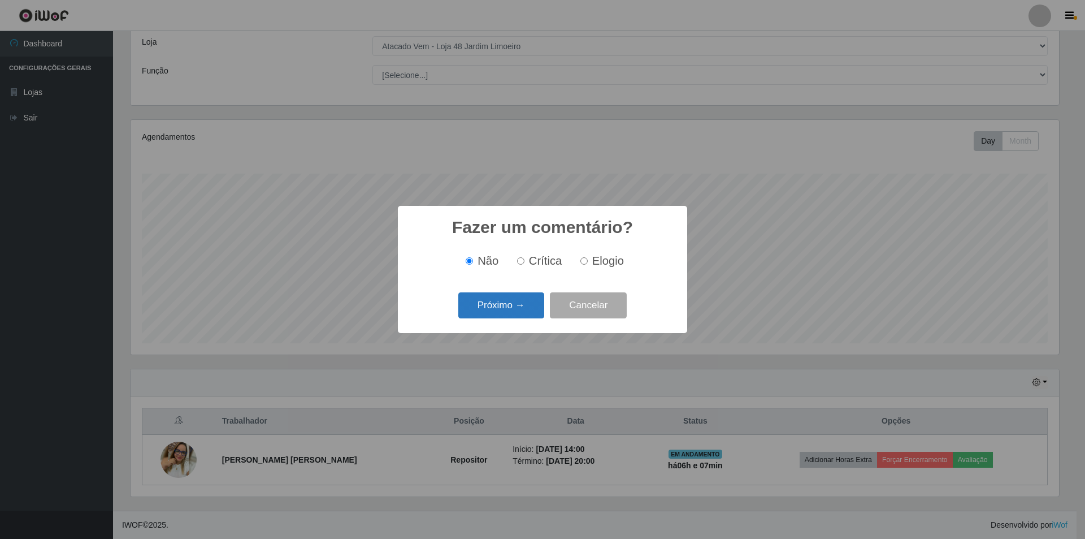
click at [481, 307] on button "Próximo →" at bounding box center [501, 305] width 86 height 27
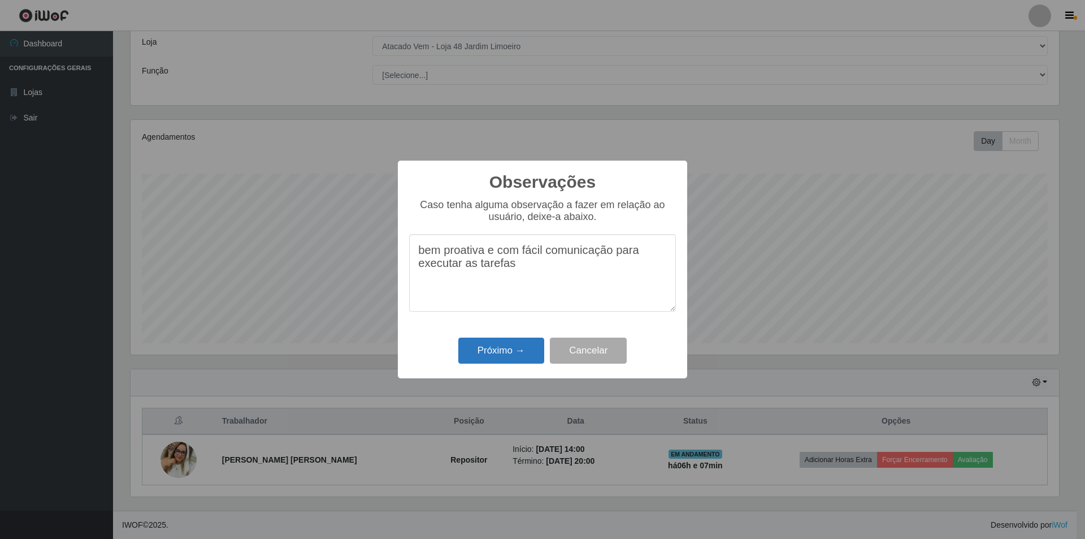
type textarea "bem proativa e com fácil comunicação para executar as tarefas"
click at [502, 359] on button "Próximo →" at bounding box center [501, 350] width 86 height 27
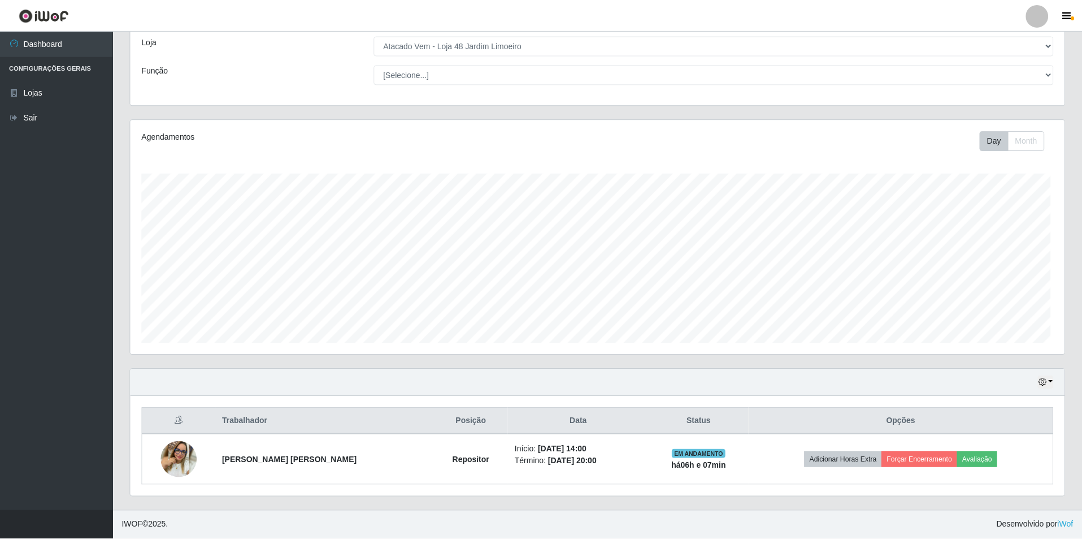
scroll to position [235, 934]
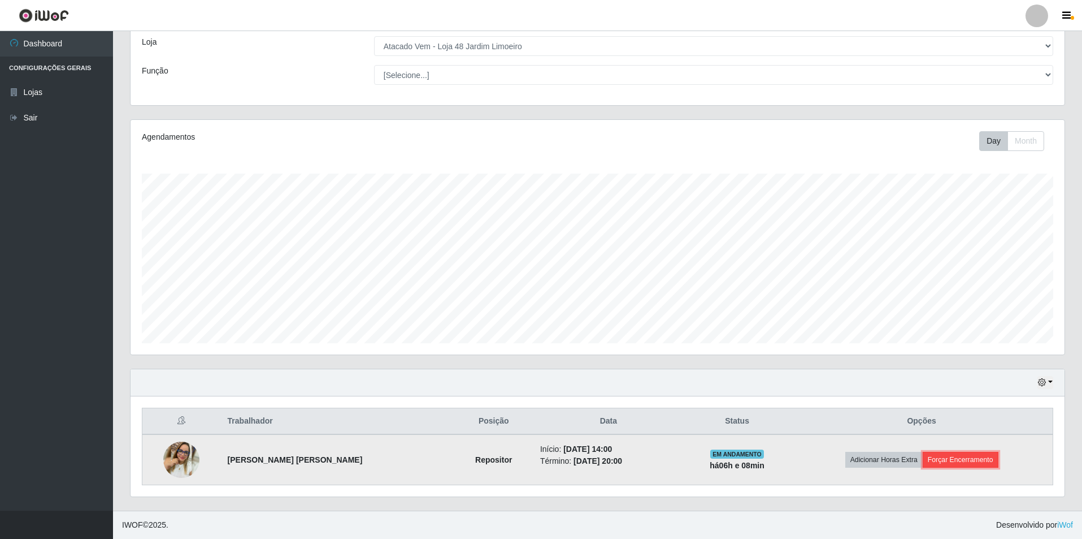
click at [961, 459] on button "Forçar Encerramento" at bounding box center [961, 460] width 76 height 16
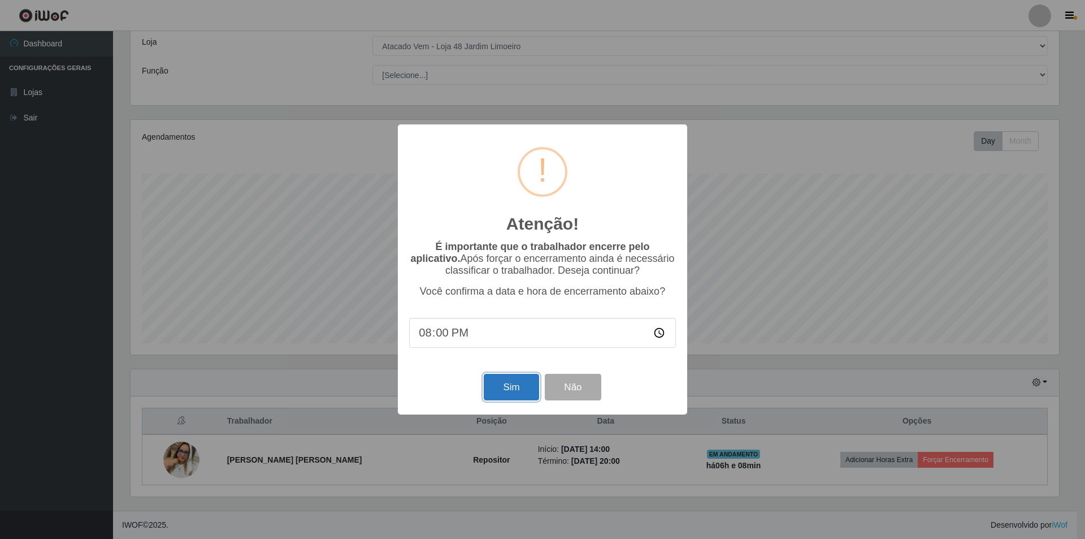
click at [492, 388] on button "Sim" at bounding box center [511, 387] width 55 height 27
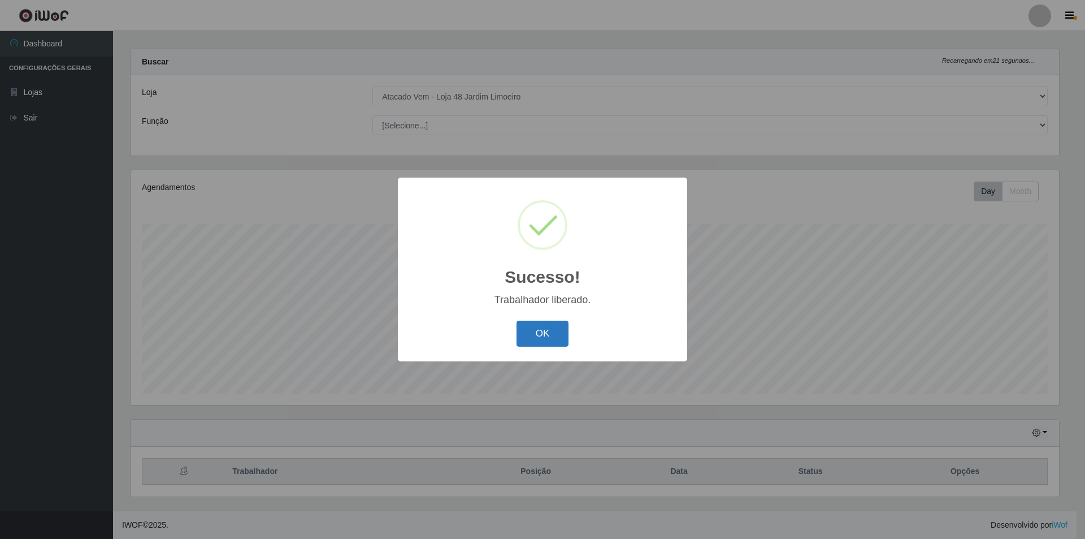
click at [546, 326] on button "OK" at bounding box center [543, 333] width 53 height 27
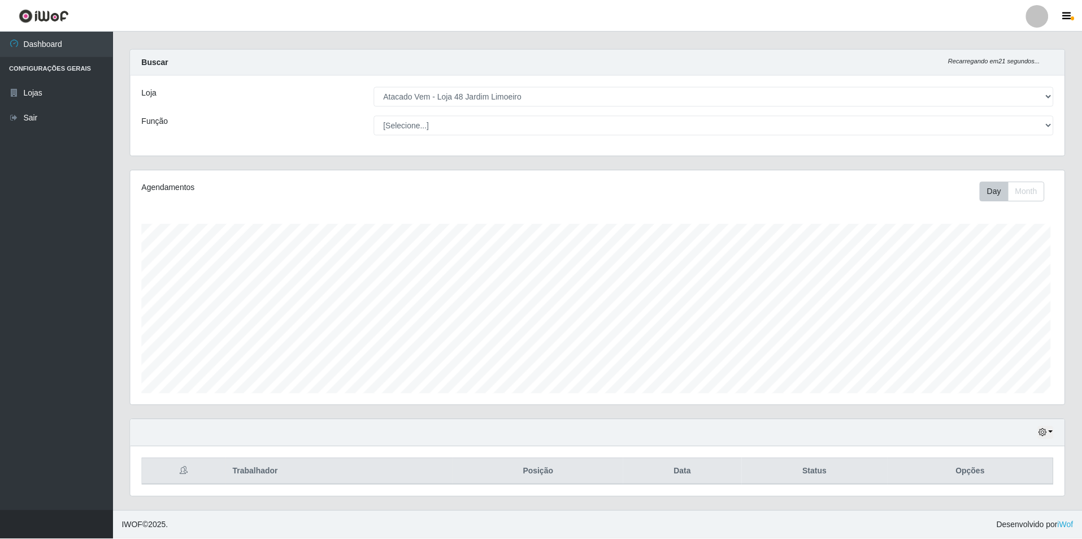
scroll to position [235, 934]
